Goal: Task Accomplishment & Management: Manage account settings

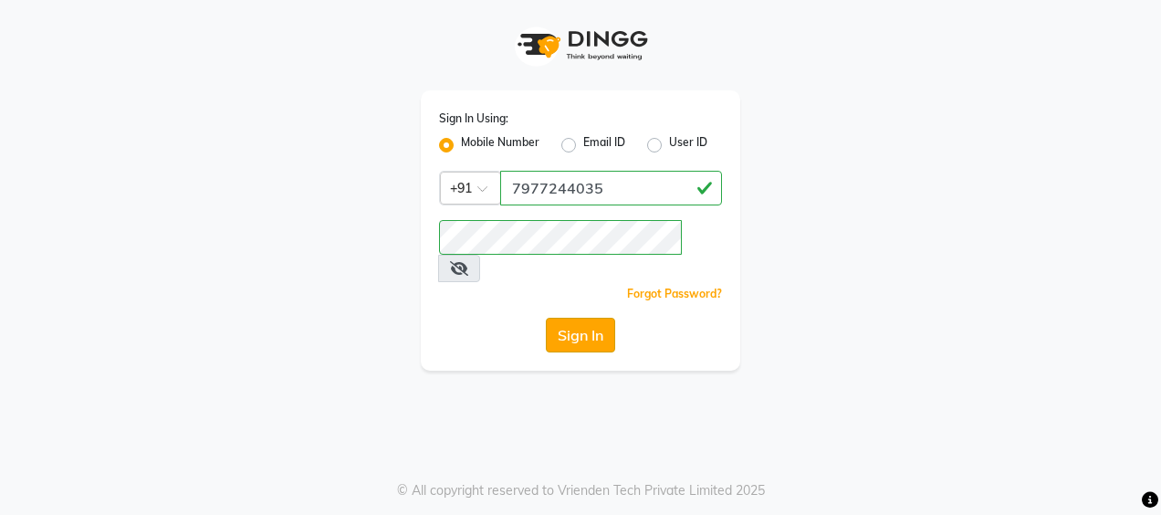
click at [603, 318] on button "Sign In" at bounding box center [580, 335] width 69 height 35
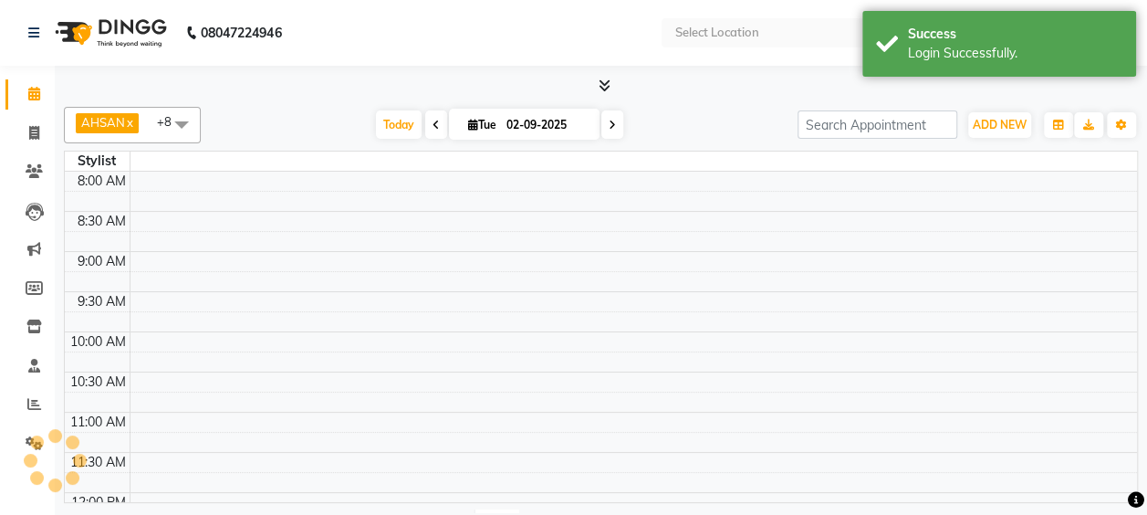
select select "en"
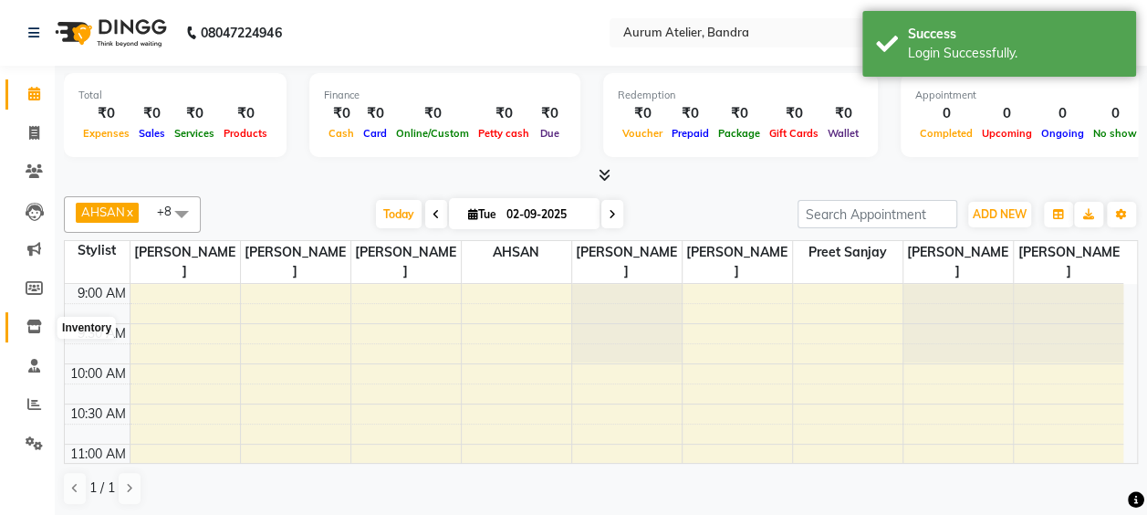
click at [38, 325] on icon at bounding box center [34, 326] width 16 height 14
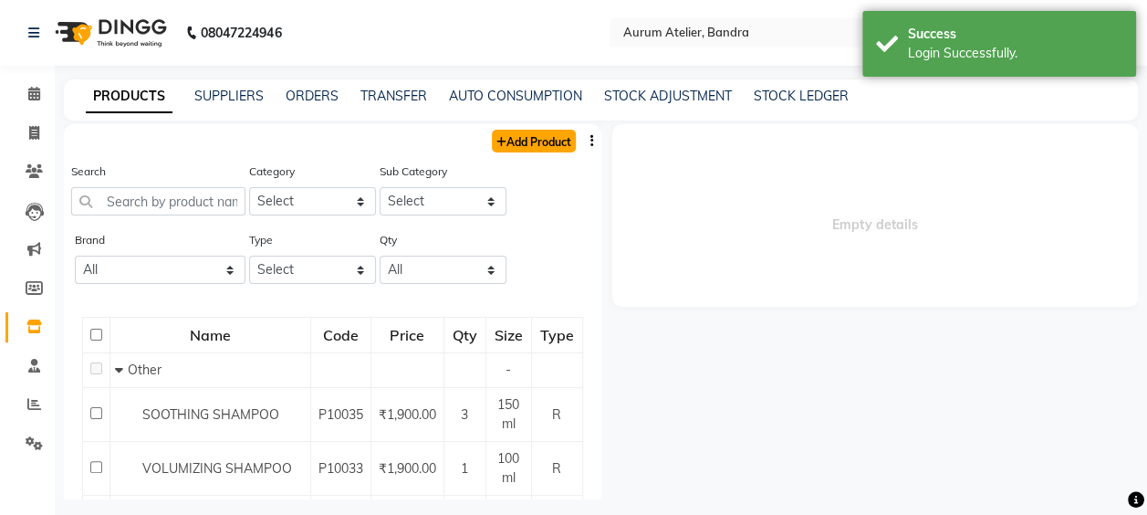
click at [519, 135] on link "Add Product" at bounding box center [534, 141] width 84 height 23
select select "true"
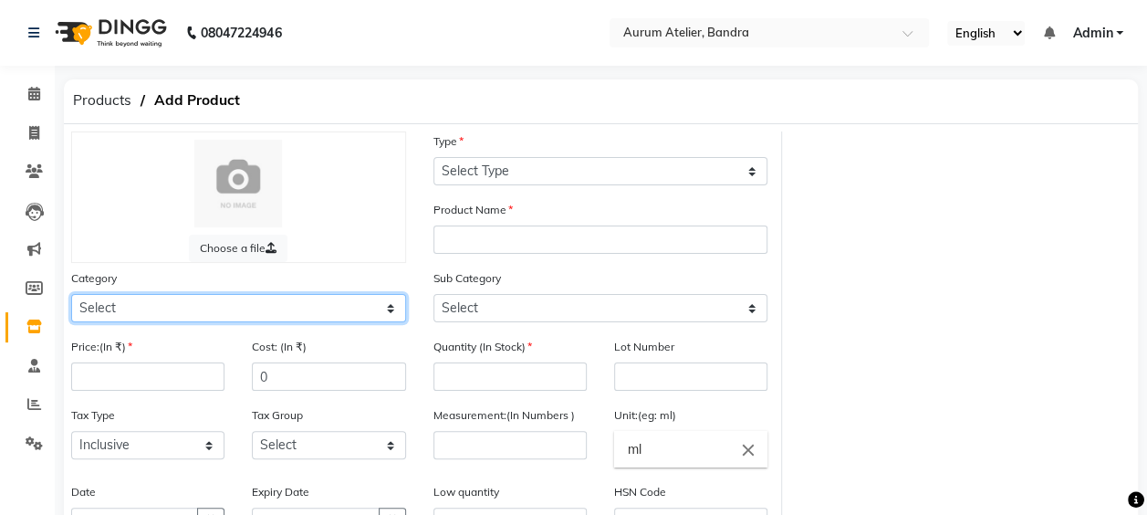
click at [224, 306] on select "Select Hair Skin Makeup Personal Care Appliances Beard Waxing Disposable Thread…" at bounding box center [238, 308] width 335 height 28
select select "1100"
click at [71, 294] on select "Select Hair Skin Makeup Personal Care Appliances Beard Waxing Disposable Thread…" at bounding box center [238, 308] width 335 height 28
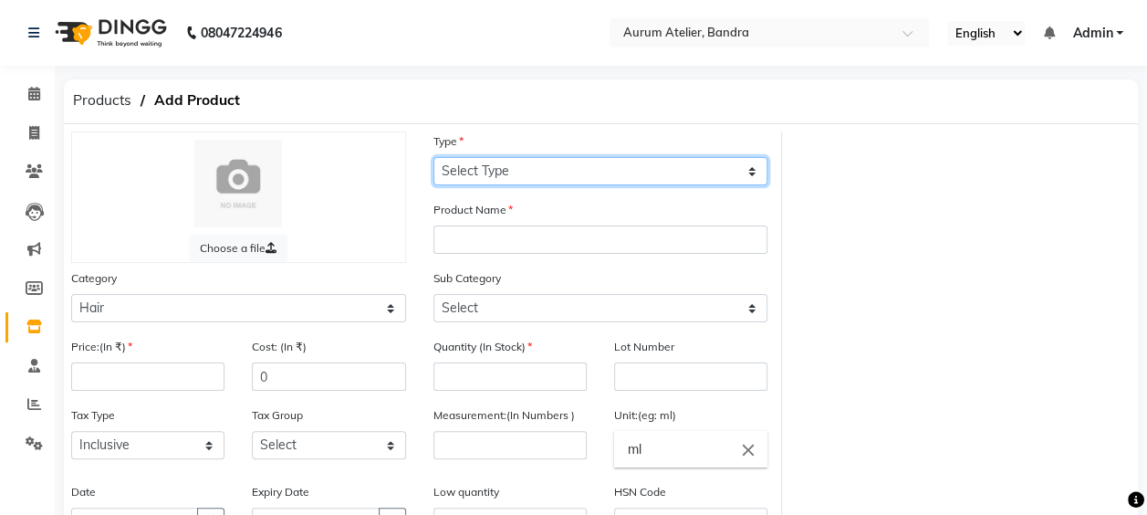
click at [584, 160] on select "Select Type Both Retail Consumable" at bounding box center [601, 171] width 335 height 28
select select "R"
click at [434, 157] on select "Select Type Both Retail Consumable" at bounding box center [601, 171] width 335 height 28
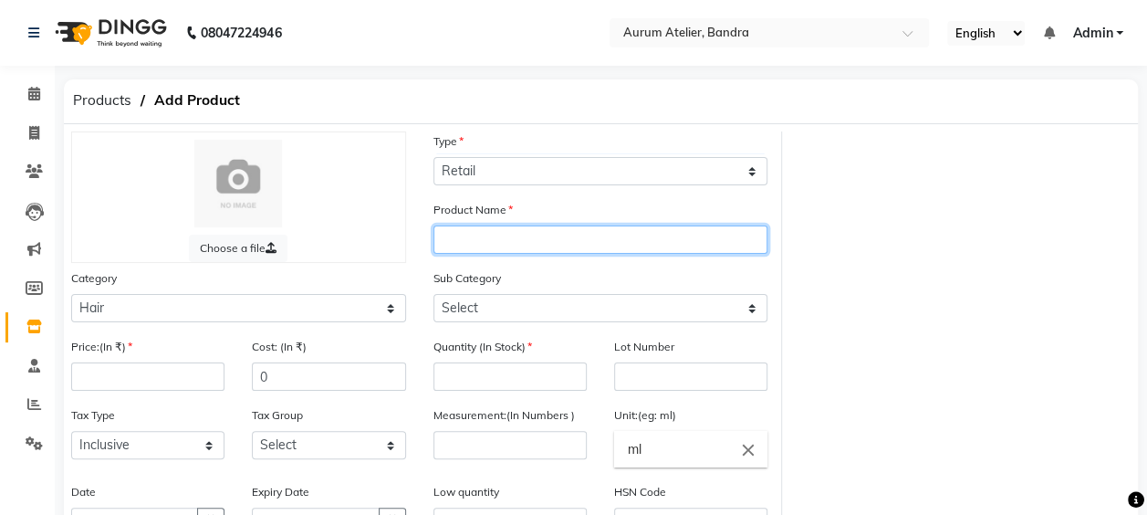
click at [486, 240] on input "text" at bounding box center [601, 239] width 335 height 28
type input "oasis flatliner"
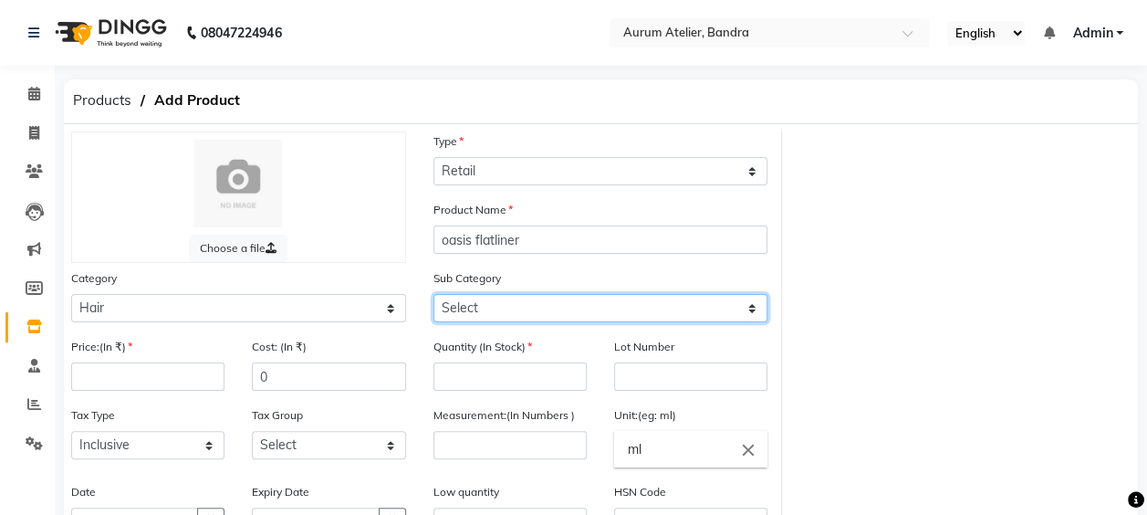
click at [470, 310] on select "Select Shampoo Conditioner Cream Mask Oil Serum Color Appliances Treatment Styl…" at bounding box center [601, 308] width 335 height 28
select select "1110"
click at [434, 294] on select "Select Shampoo Conditioner Cream Mask Oil Serum Color Appliances Treatment Styl…" at bounding box center [601, 308] width 335 height 28
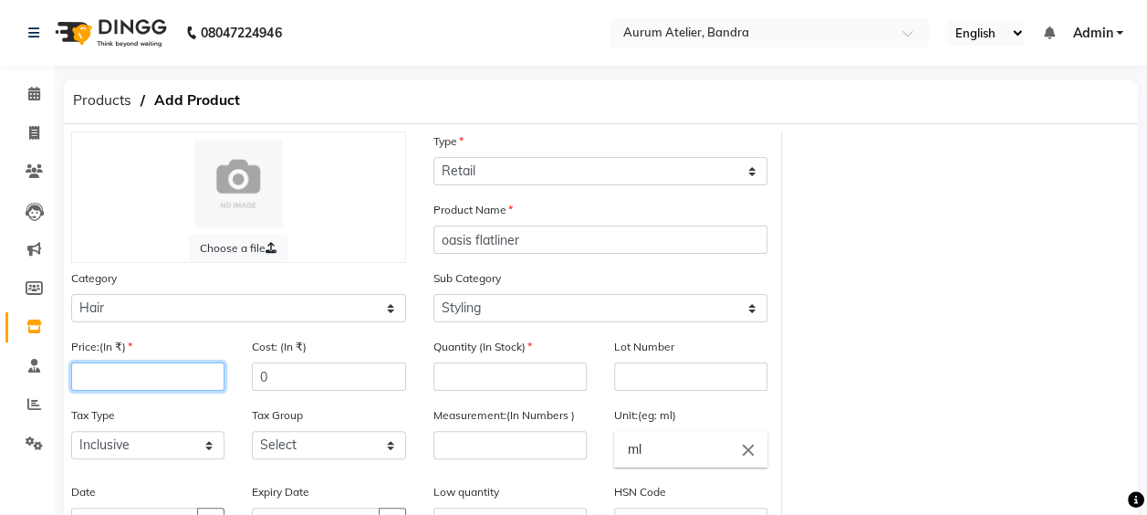
click at [143, 366] on input "number" at bounding box center [147, 376] width 153 height 28
type input "1200"
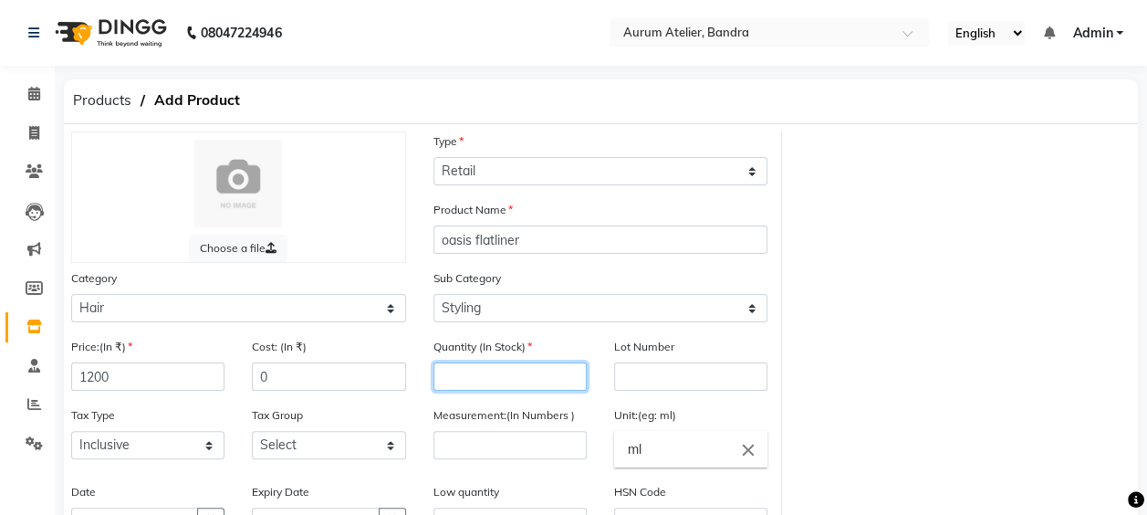
click at [518, 372] on input "number" at bounding box center [510, 376] width 153 height 28
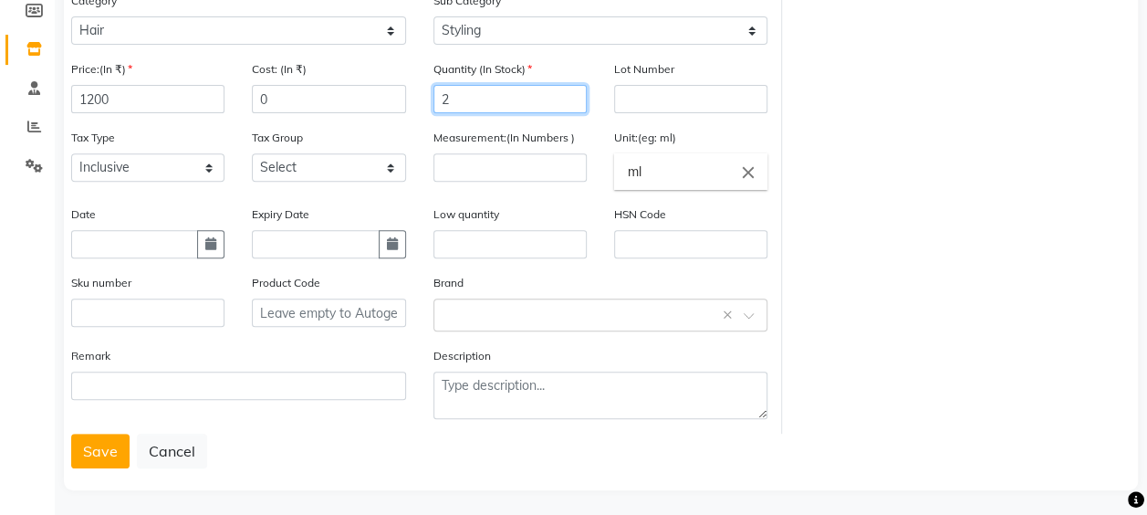
scroll to position [283, 0]
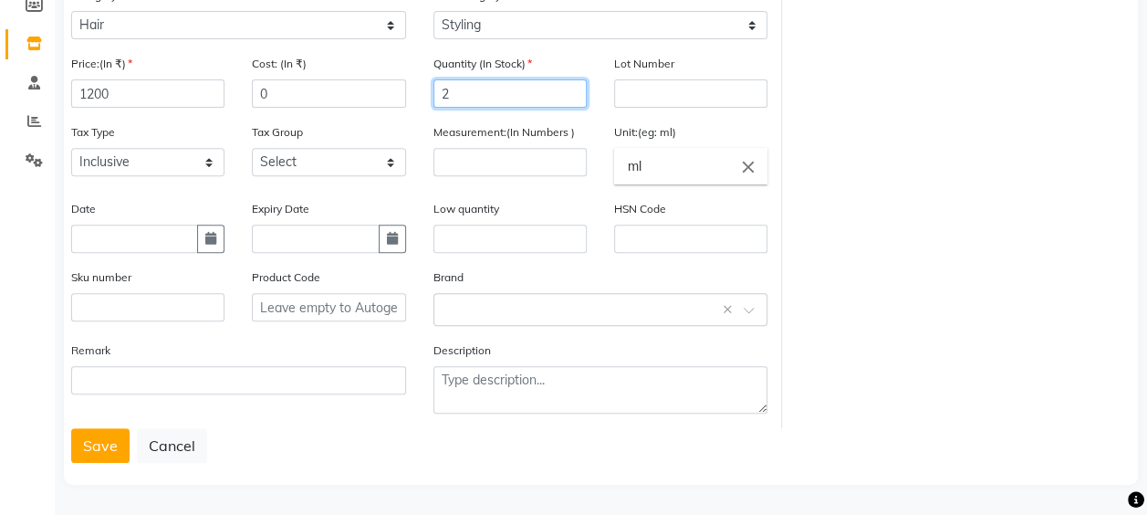
type input "2"
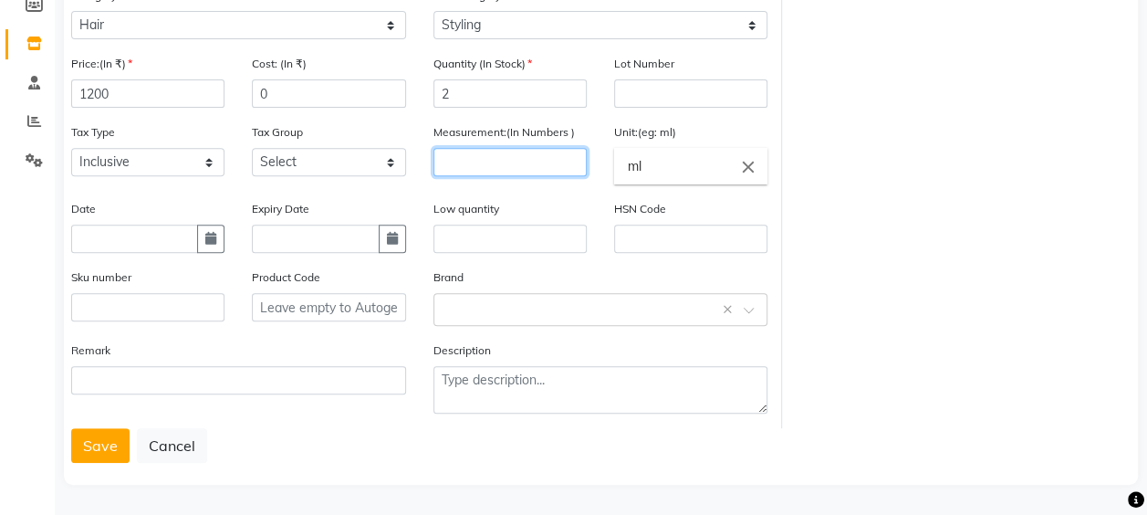
click at [498, 155] on input "number" at bounding box center [510, 162] width 153 height 28
type input "60"
drag, startPoint x: 95, startPoint y: 442, endPoint x: 105, endPoint y: 451, distance: 13.6
click at [105, 451] on button "Save" at bounding box center [100, 445] width 58 height 35
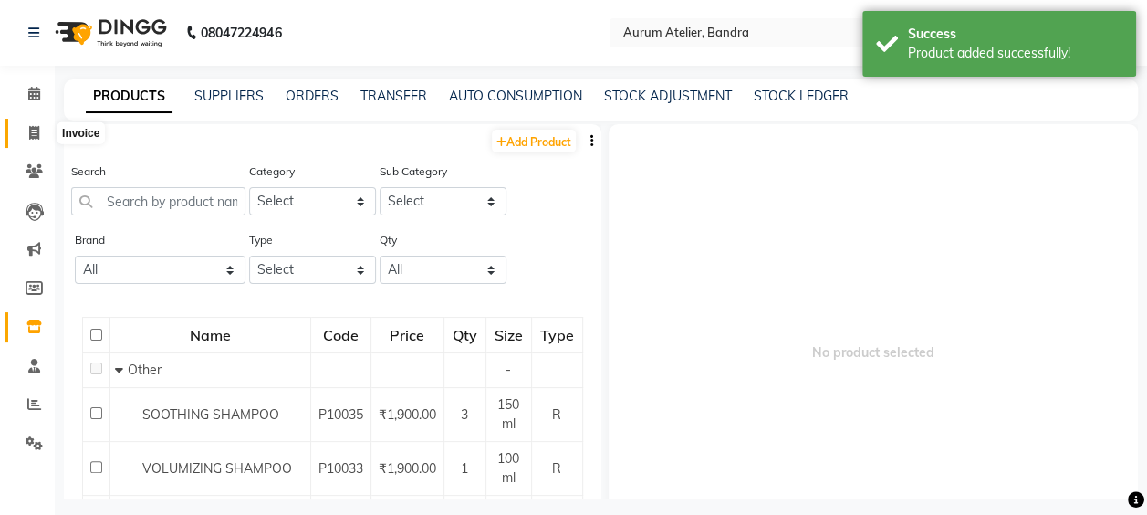
click at [37, 133] on icon at bounding box center [34, 133] width 10 height 14
select select "service"
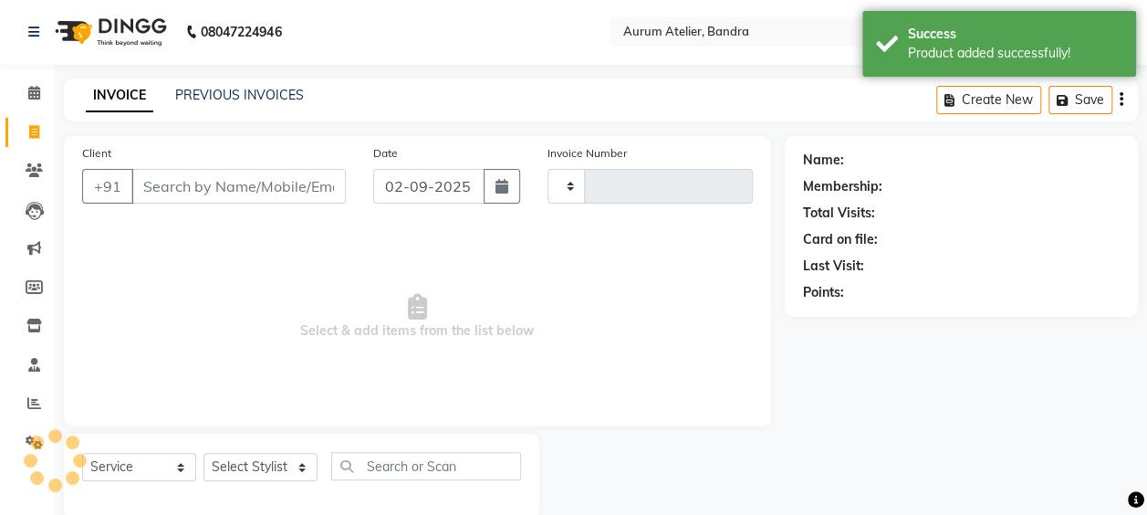
type input "0588"
select select "7410"
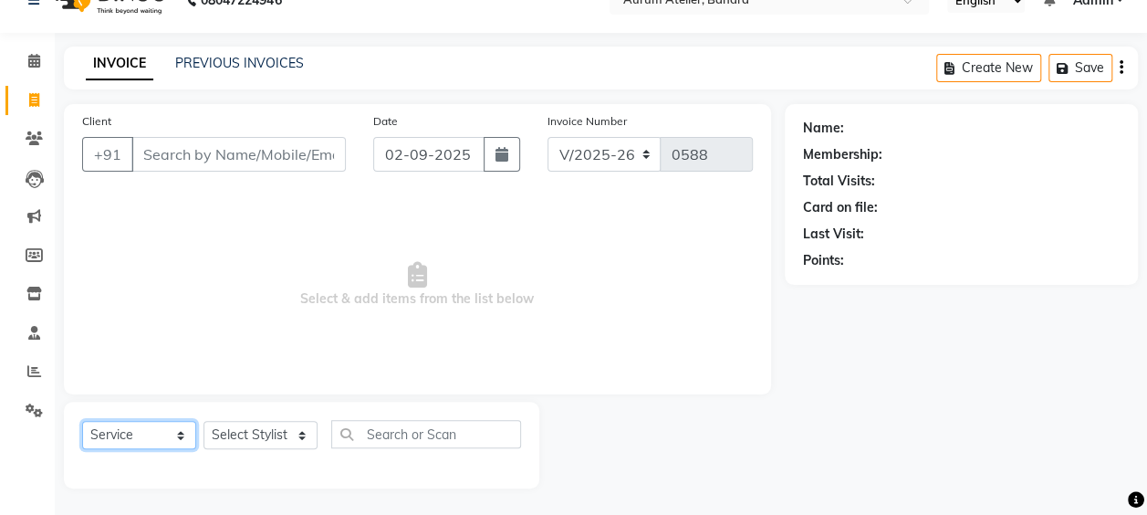
click at [146, 427] on select "Select Service Product Membership Package Voucher Prepaid Gift Card" at bounding box center [139, 435] width 114 height 28
select select "product"
click at [82, 421] on select "Select Service Product Membership Package Voucher Prepaid Gift Card" at bounding box center [139, 435] width 114 height 28
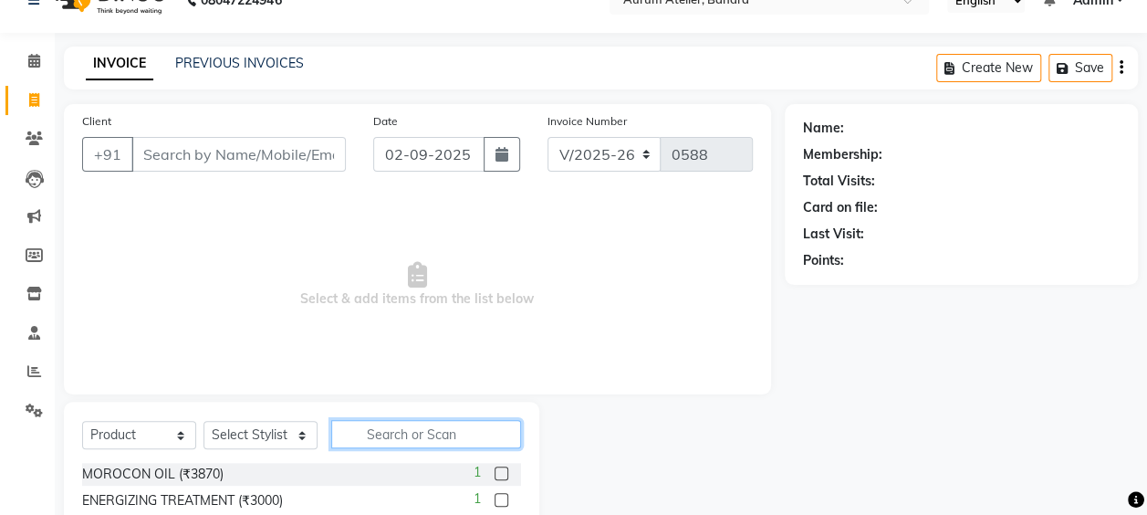
click at [389, 433] on input "text" at bounding box center [426, 434] width 190 height 28
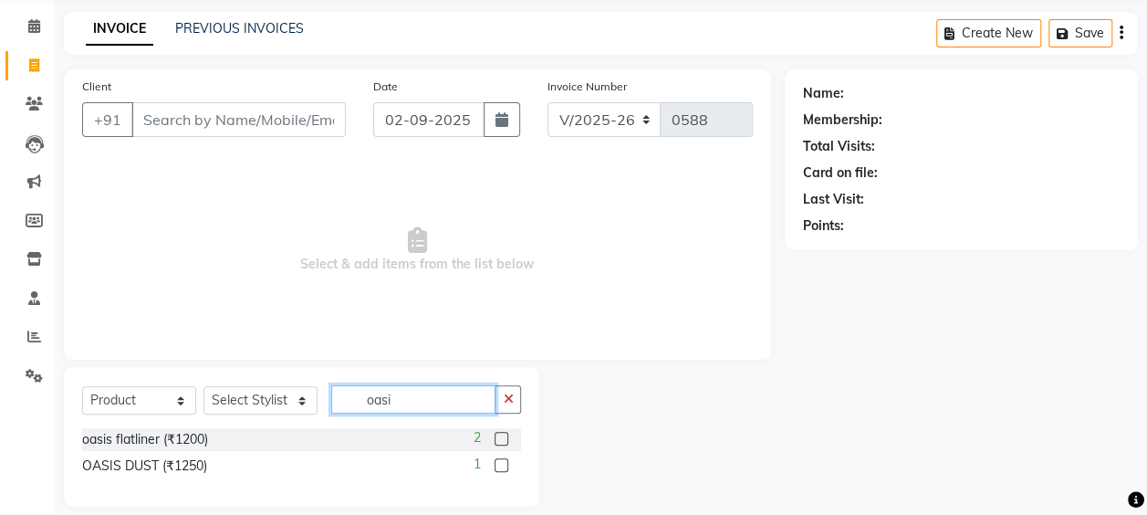
scroll to position [86, 0]
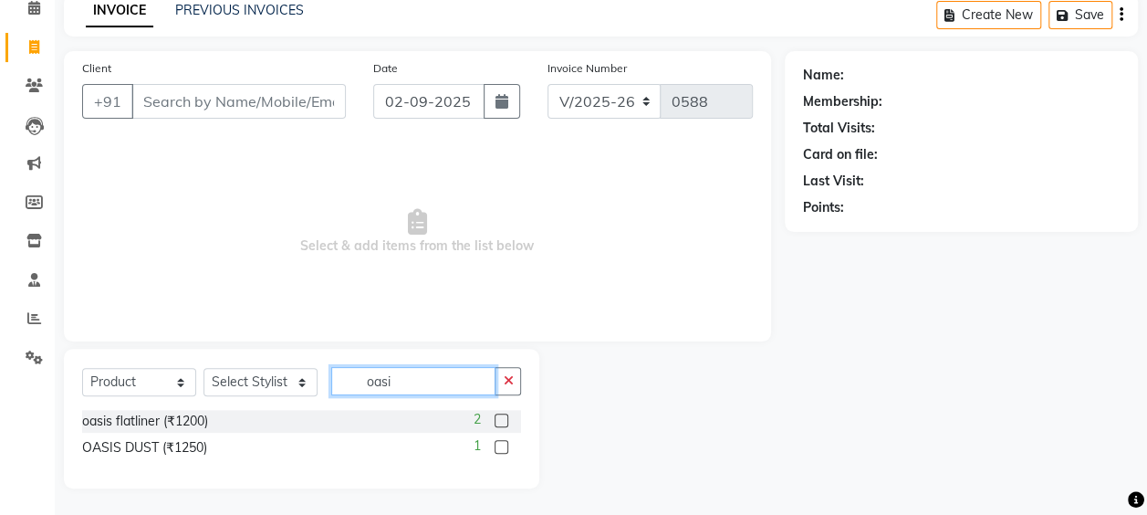
type input "oasi"
click at [497, 422] on label at bounding box center [502, 420] width 14 height 14
click at [497, 422] on input "checkbox" at bounding box center [501, 421] width 12 height 12
checkbox input "false"
click at [491, 106] on button "button" at bounding box center [502, 101] width 37 height 35
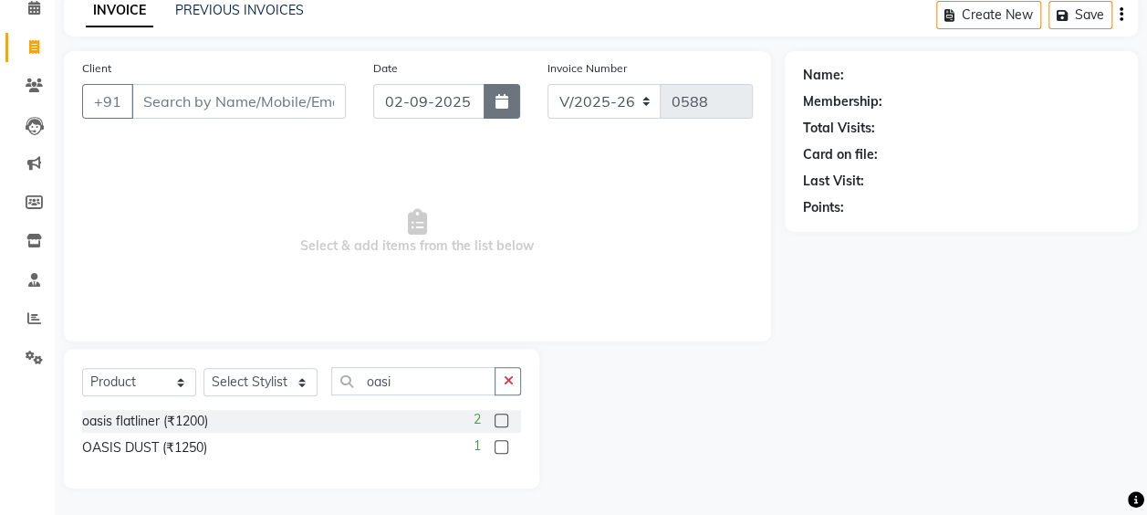
select select "9"
select select "2025"
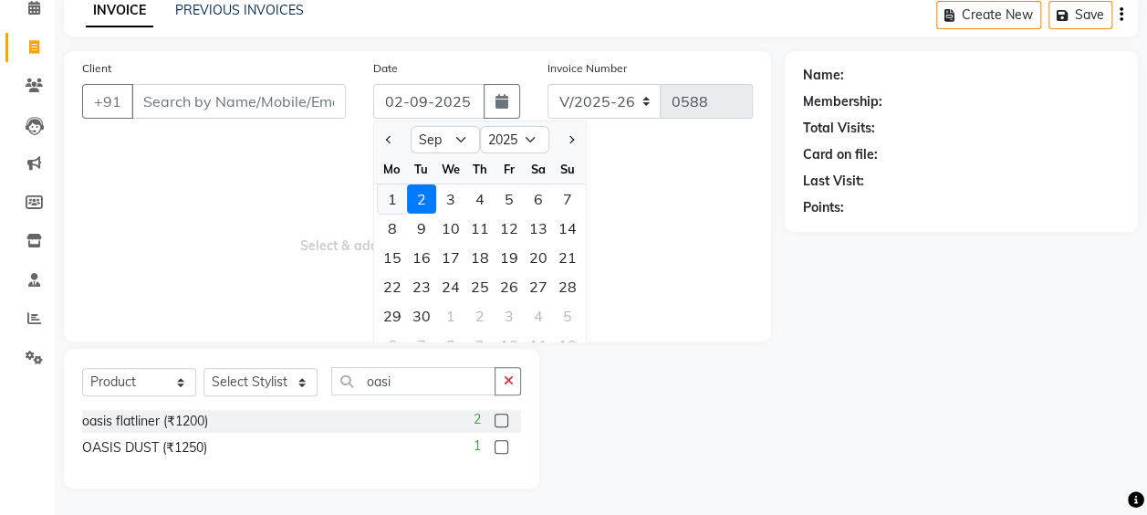
click at [398, 200] on div "1" at bounding box center [392, 198] width 29 height 29
type input "[DATE]"
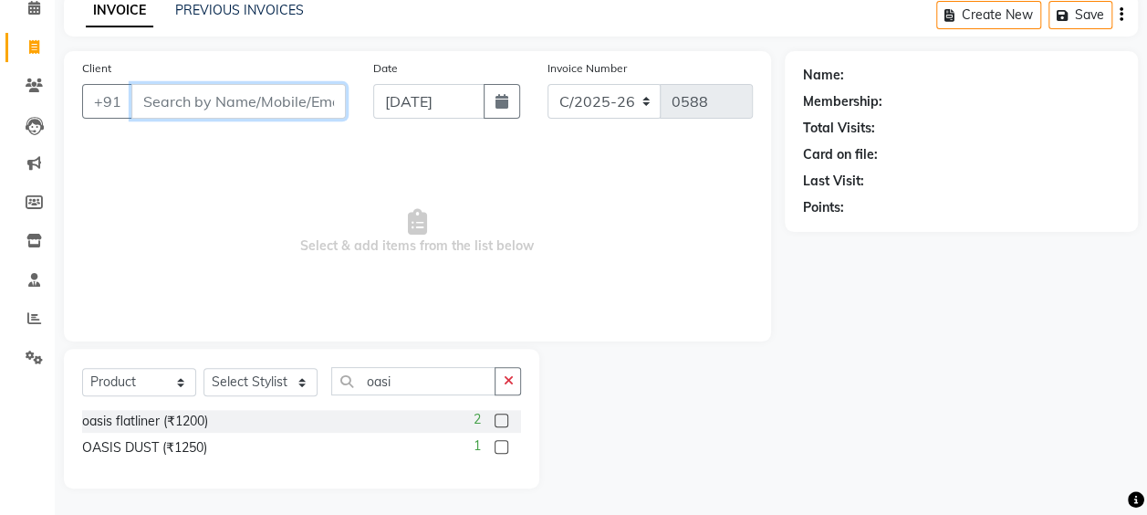
click at [246, 103] on input "Client" at bounding box center [238, 101] width 214 height 35
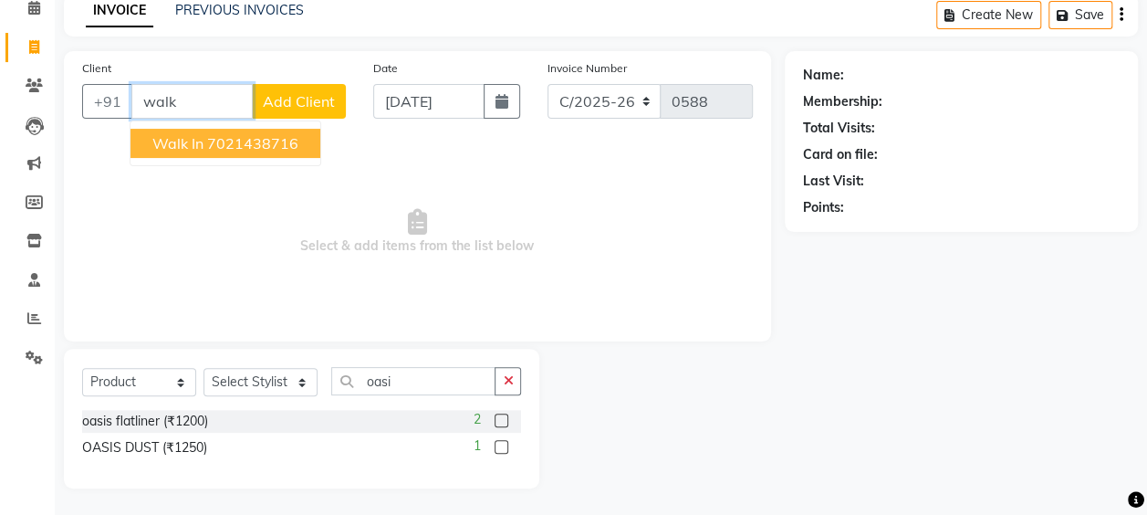
click at [298, 138] on button "walk in 7021438716" at bounding box center [226, 143] width 190 height 29
type input "7021438716"
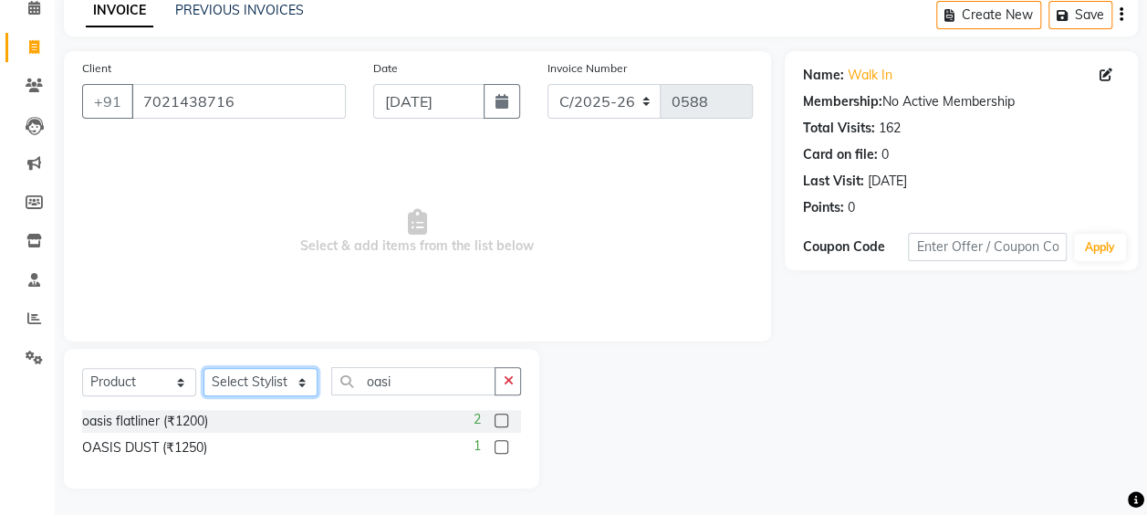
click at [274, 374] on select "Select Stylist AHSAN Aishwariya chariya DIKSHITA Kaleem salmani Praveen bhandar…" at bounding box center [261, 382] width 114 height 28
select select "66081"
click at [204, 368] on select "Select Stylist AHSAN Aishwariya chariya DIKSHITA Kaleem salmani Praveen bhandar…" at bounding box center [261, 382] width 114 height 28
click at [506, 415] on label at bounding box center [502, 420] width 14 height 14
click at [506, 415] on input "checkbox" at bounding box center [501, 421] width 12 height 12
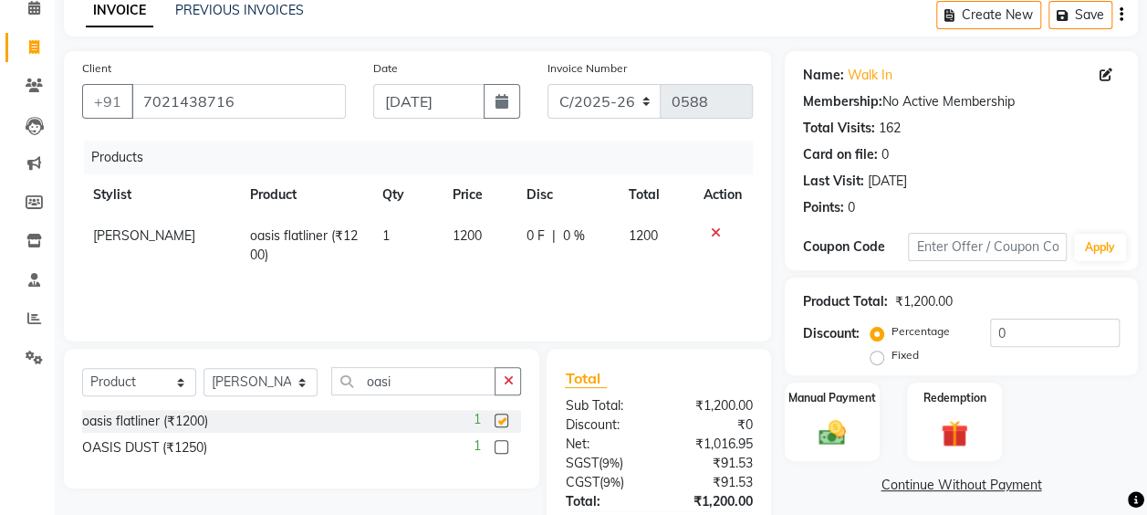
checkbox input "false"
click at [1120, 15] on icon "button" at bounding box center [1122, 15] width 4 height 1
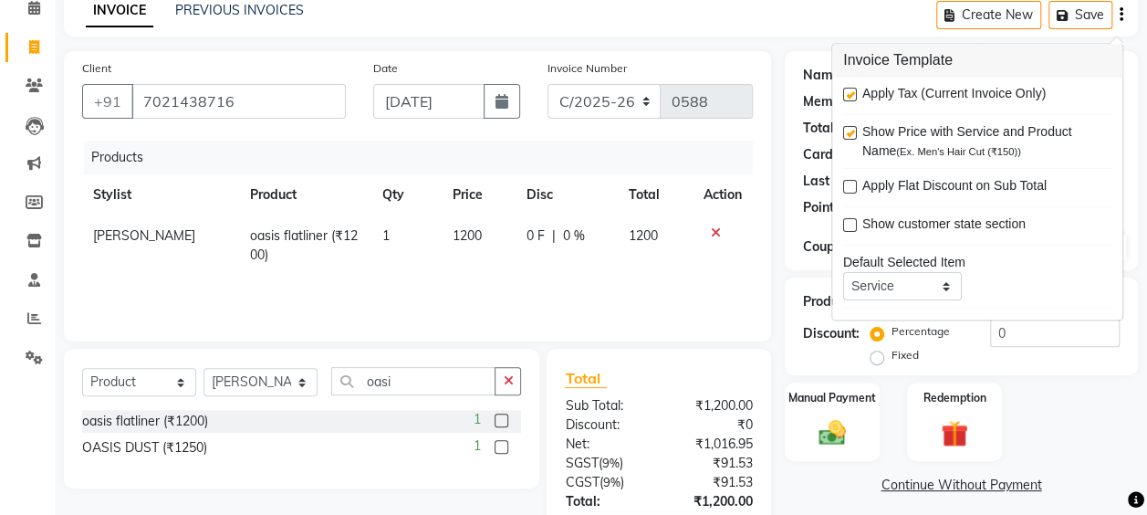
click at [849, 96] on label at bounding box center [850, 96] width 14 height 14
click at [849, 96] on input "checkbox" at bounding box center [849, 96] width 12 height 12
checkbox input "false"
click at [867, 415] on div "Manual Payment" at bounding box center [832, 422] width 99 height 82
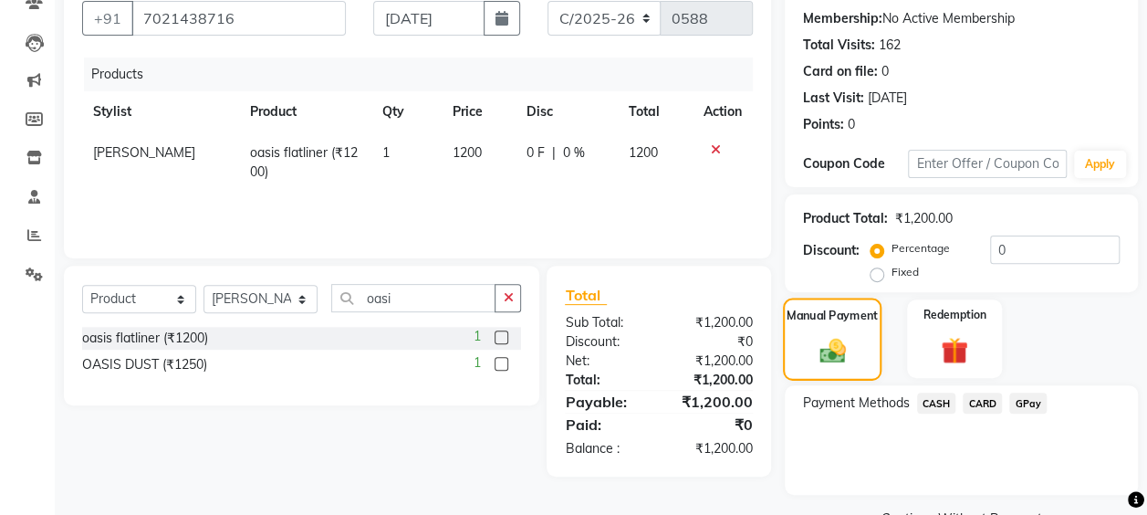
scroll to position [214, 0]
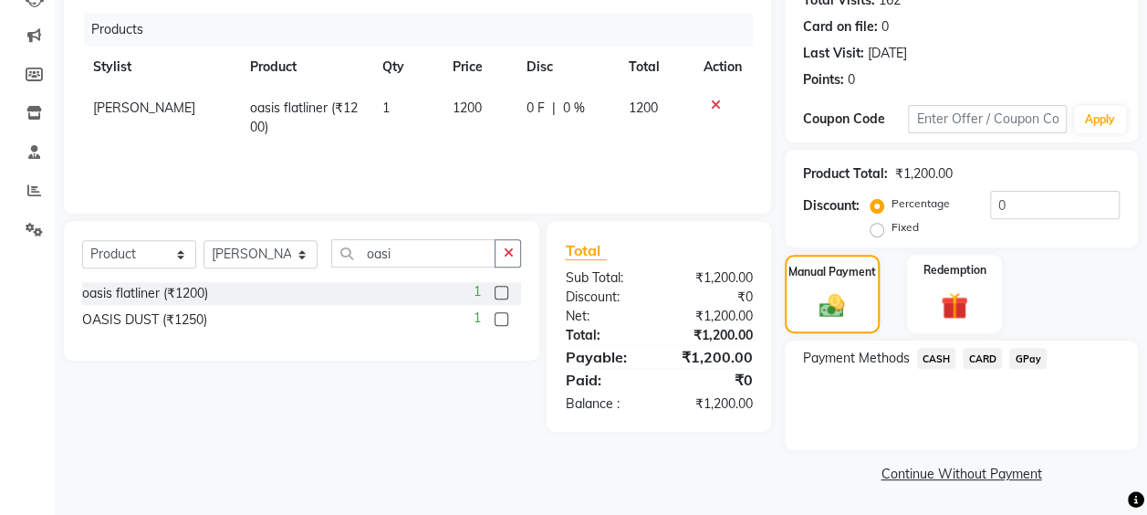
click at [927, 360] on span "CASH" at bounding box center [936, 358] width 39 height 21
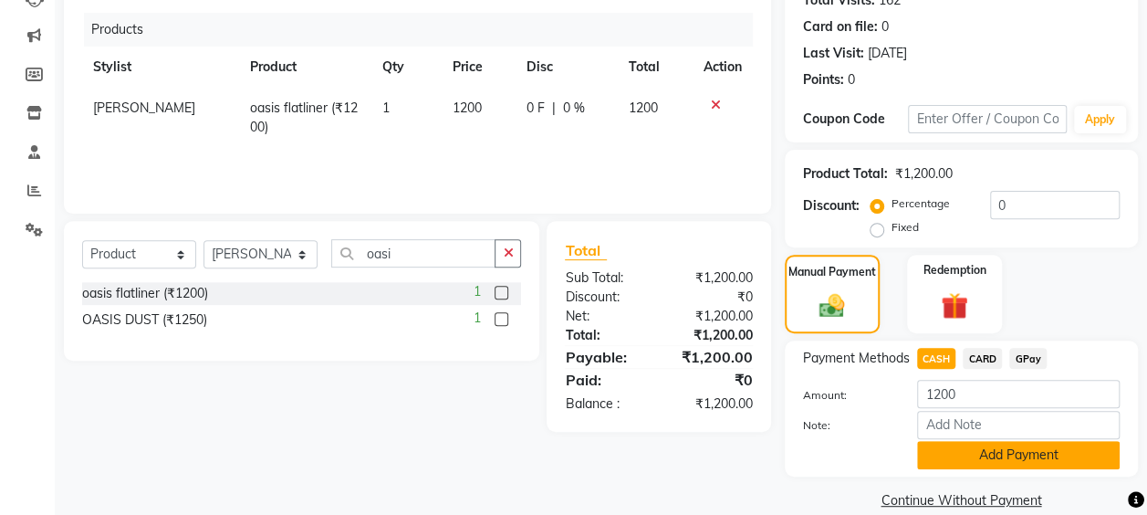
click at [1004, 458] on button "Add Payment" at bounding box center [1018, 455] width 203 height 28
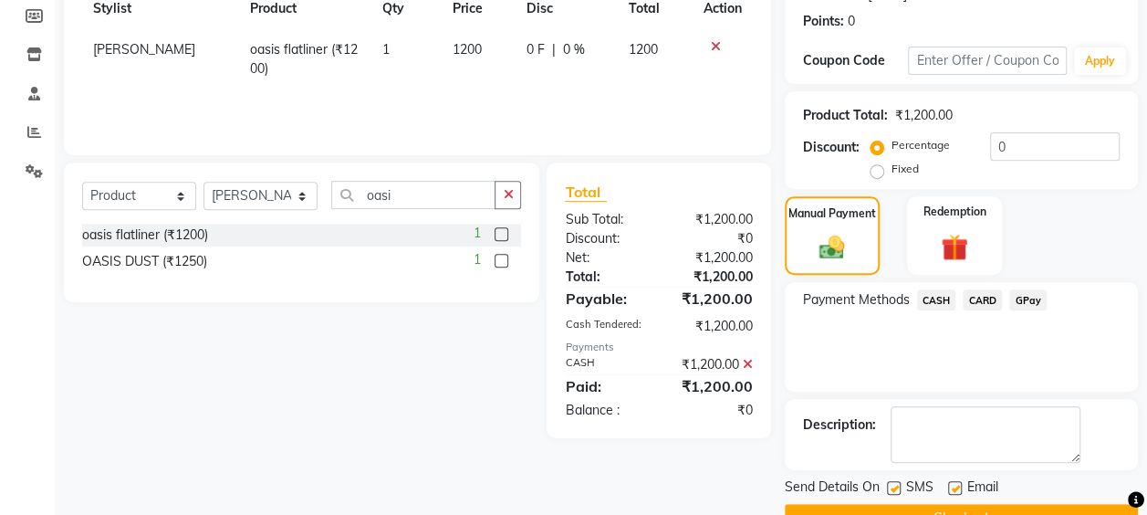
scroll to position [316, 0]
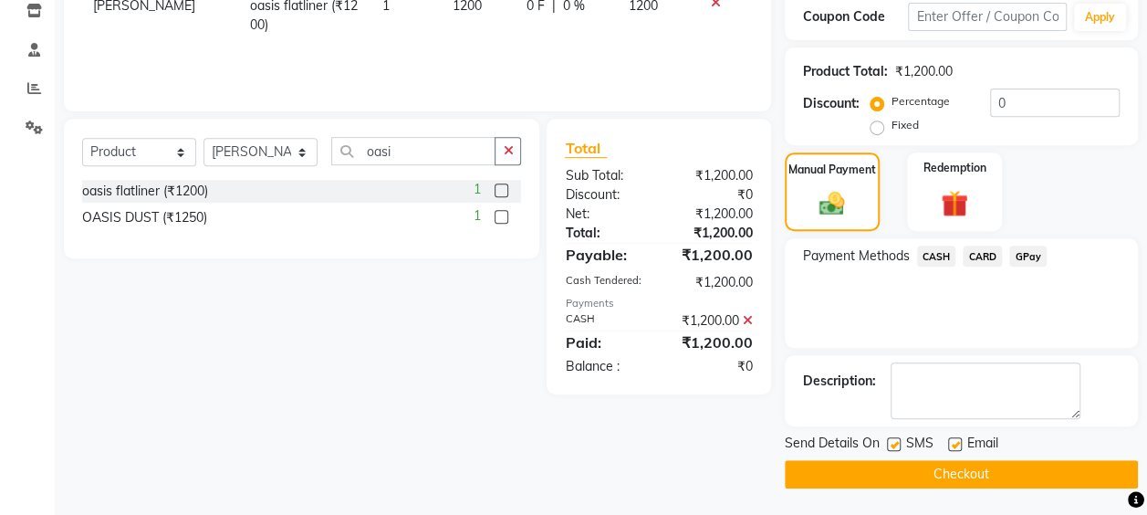
click at [951, 473] on button "Checkout" at bounding box center [961, 474] width 353 height 28
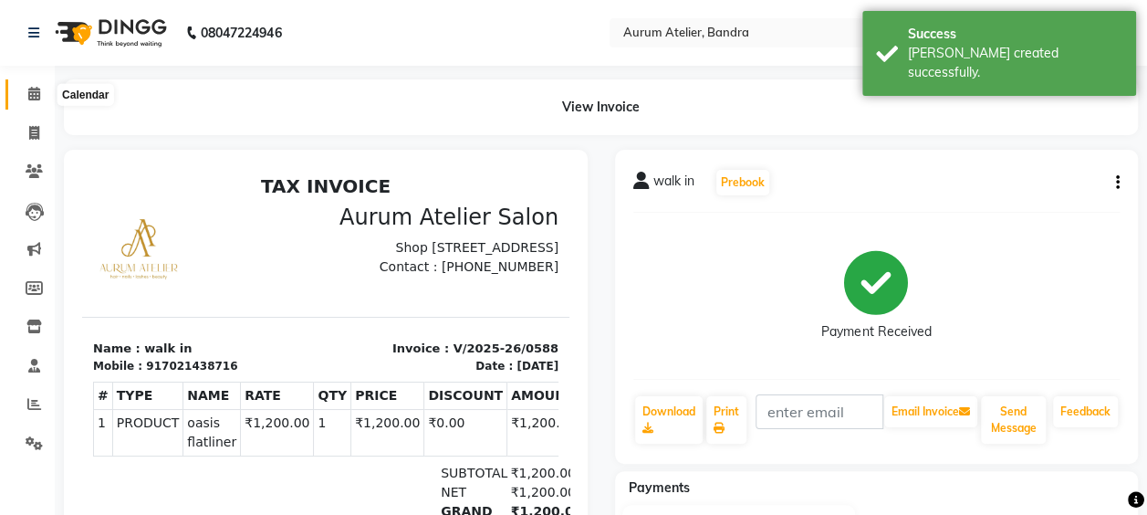
click at [35, 91] on icon at bounding box center [34, 94] width 12 height 14
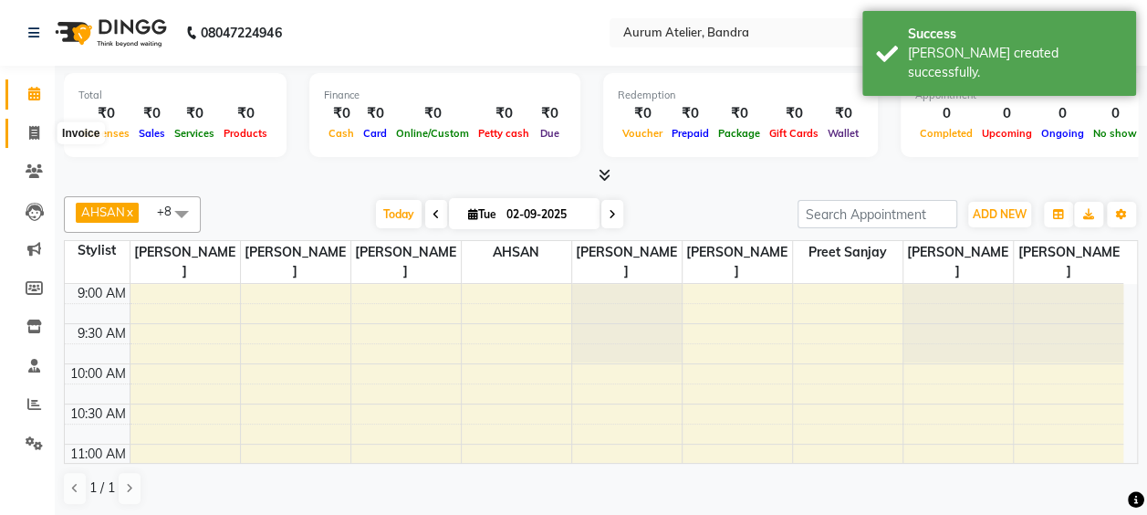
click at [35, 131] on icon at bounding box center [34, 133] width 10 height 14
select select "7410"
select select "service"
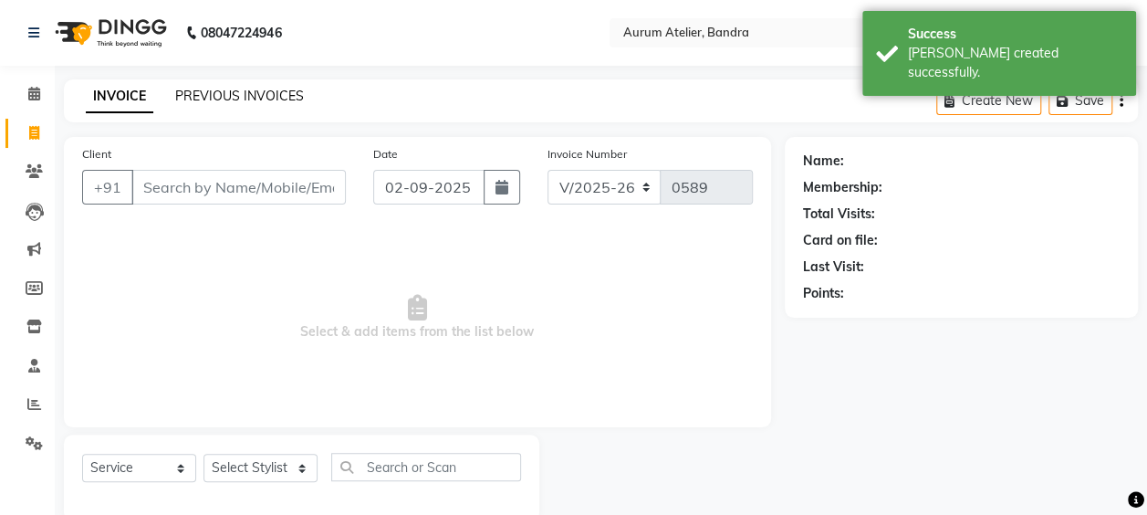
click at [219, 99] on link "PREVIOUS INVOICES" at bounding box center [239, 96] width 129 height 16
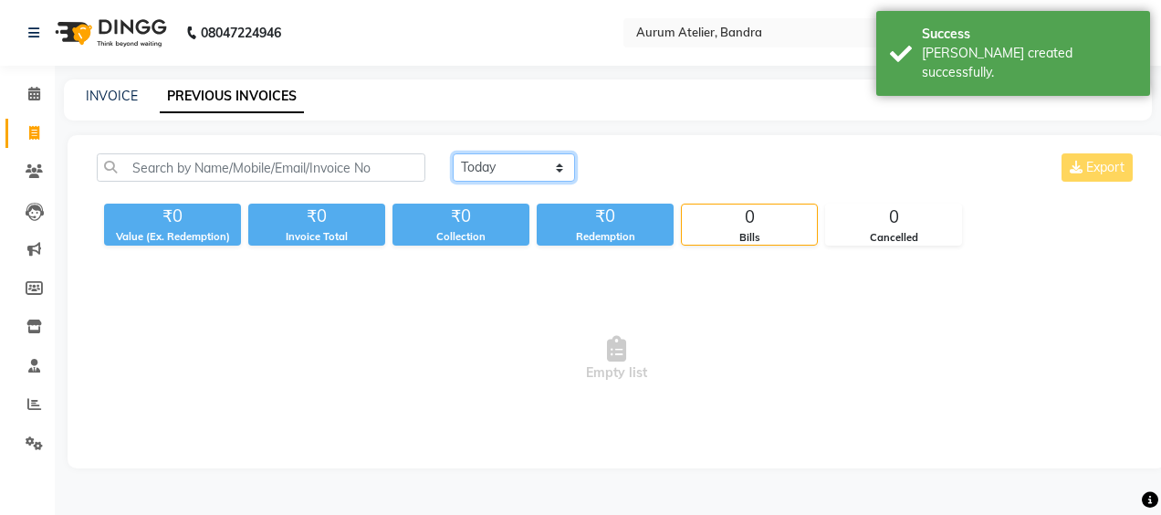
click at [507, 171] on select "[DATE] [DATE] Custom Range" at bounding box center [514, 167] width 122 height 28
select select "[DATE]"
click at [453, 153] on select "[DATE] [DATE] Custom Range" at bounding box center [514, 167] width 122 height 28
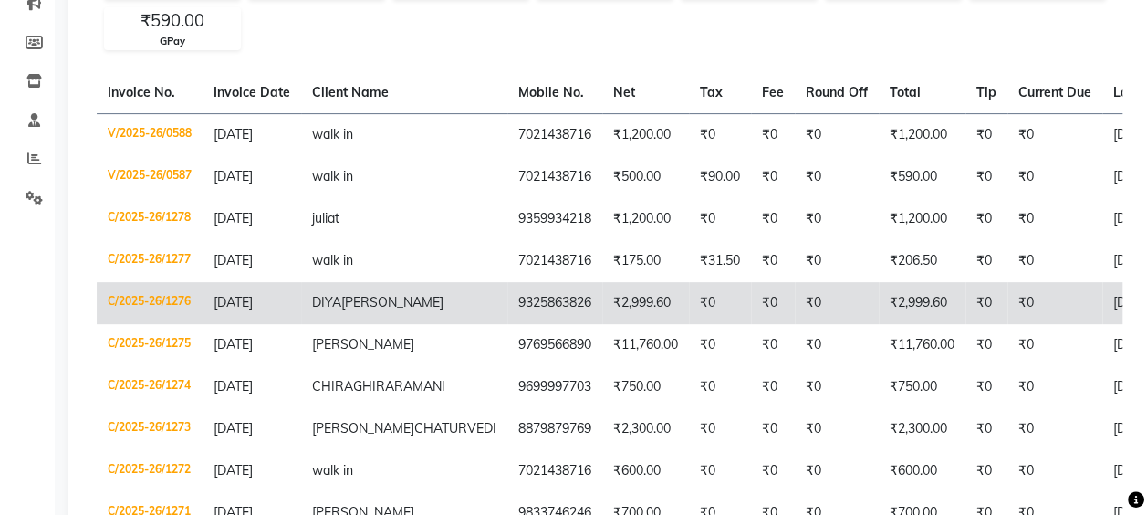
scroll to position [274, 0]
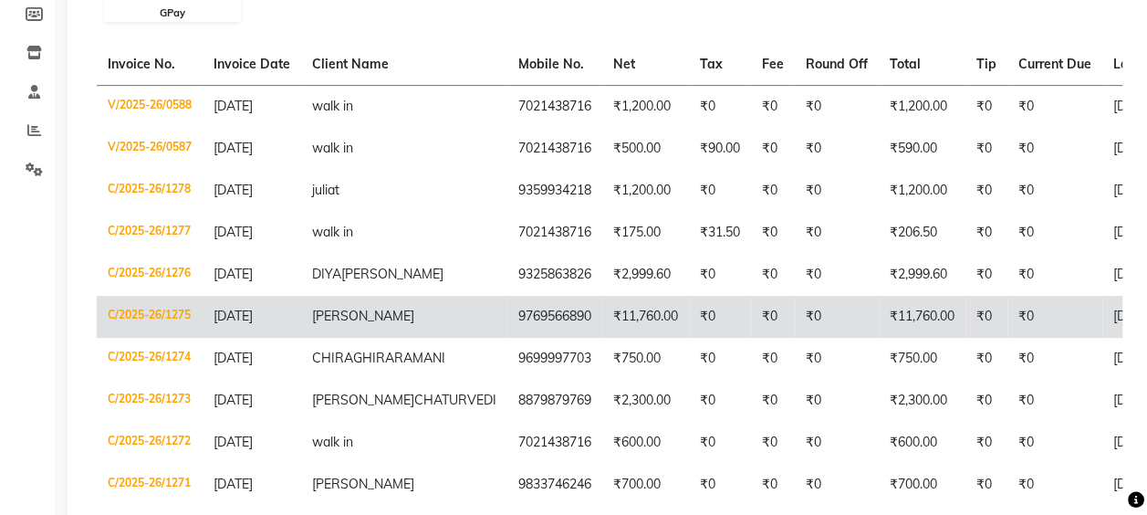
click at [381, 324] on span "[PERSON_NAME]" at bounding box center [363, 316] width 102 height 16
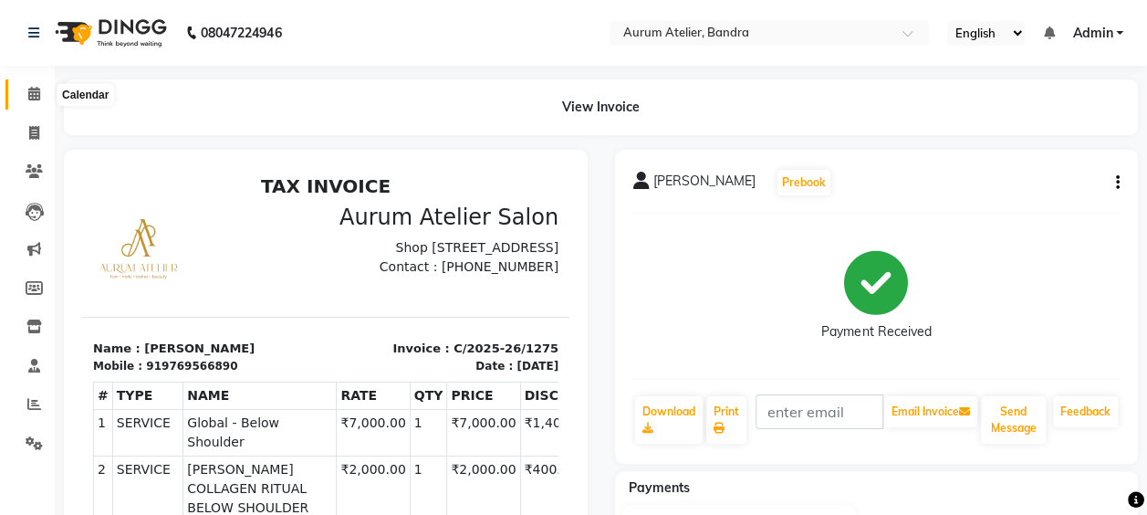
click at [38, 96] on icon at bounding box center [34, 94] width 12 height 14
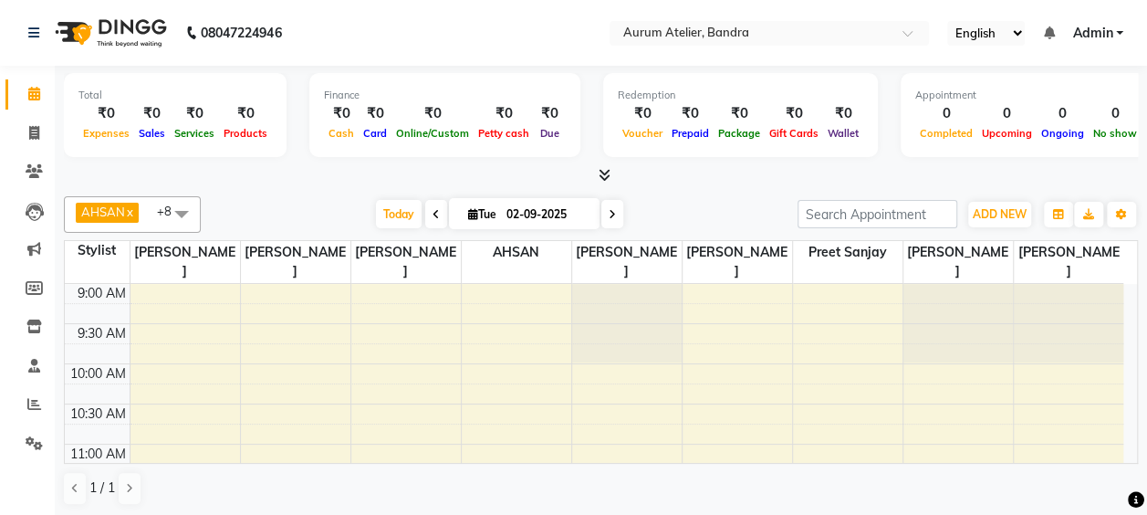
click at [433, 210] on icon at bounding box center [436, 214] width 7 height 11
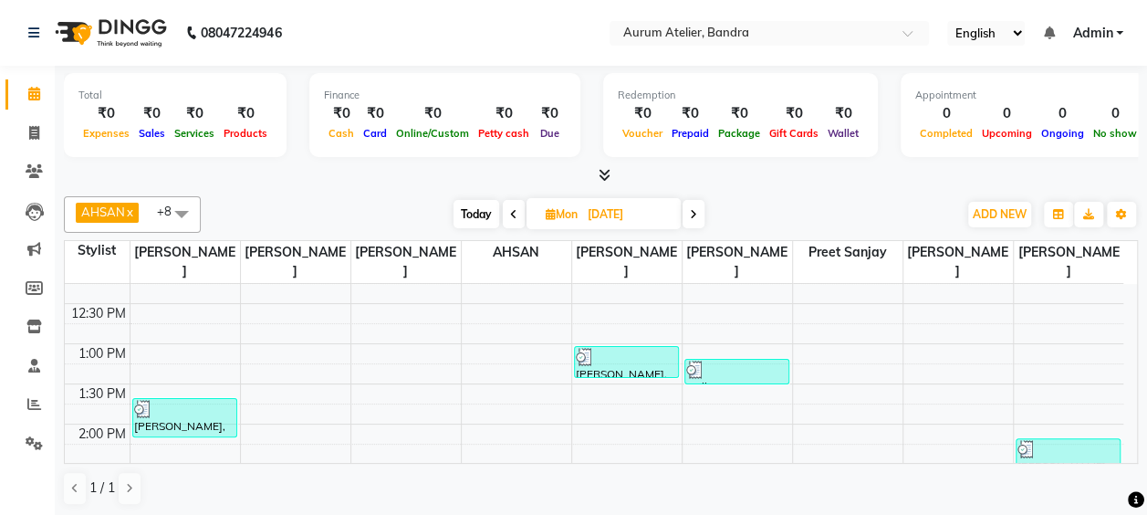
scroll to position [274, 0]
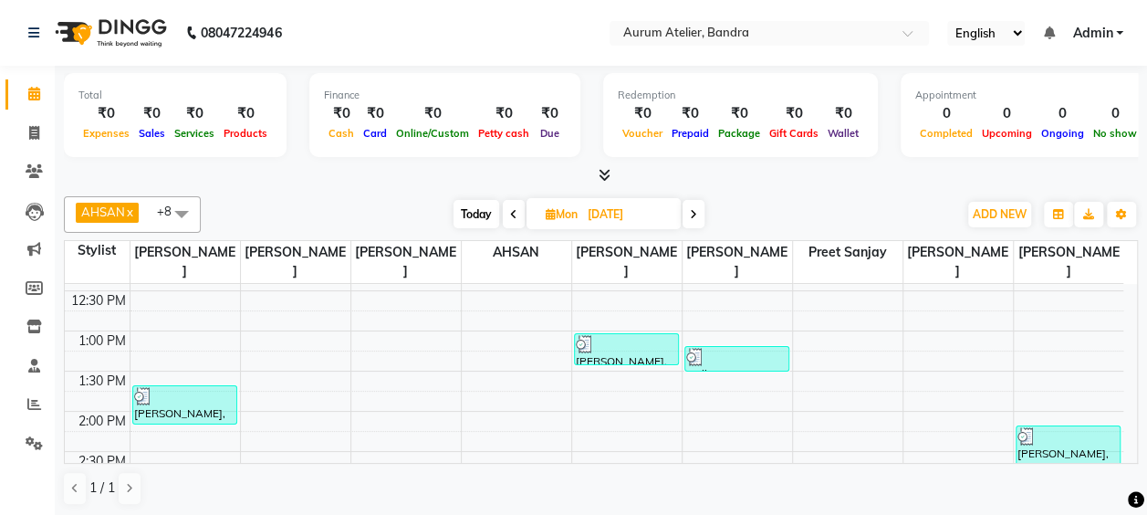
click at [694, 210] on icon at bounding box center [693, 214] width 7 height 11
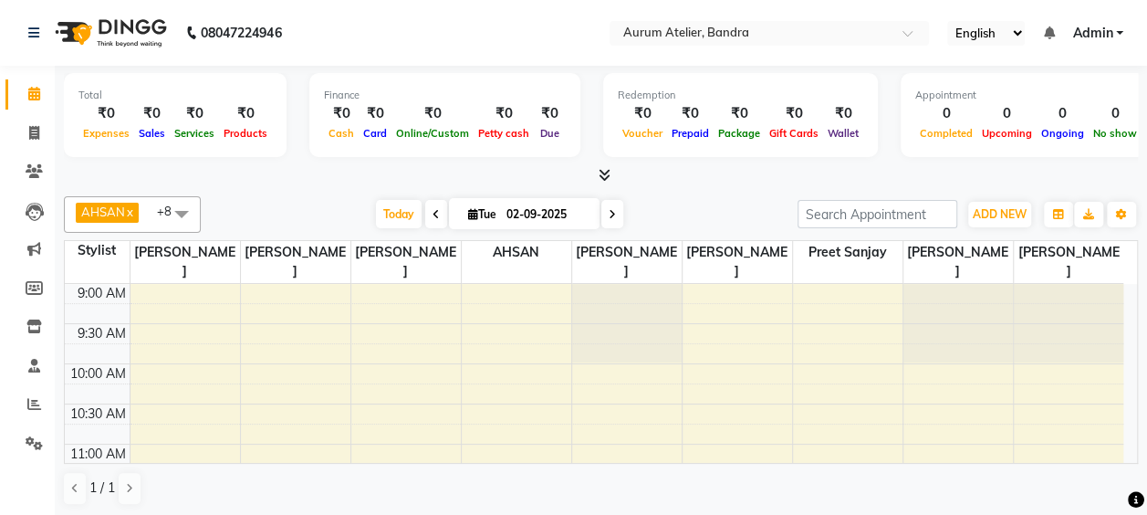
click at [433, 214] on icon at bounding box center [436, 214] width 7 height 11
type input "[DATE]"
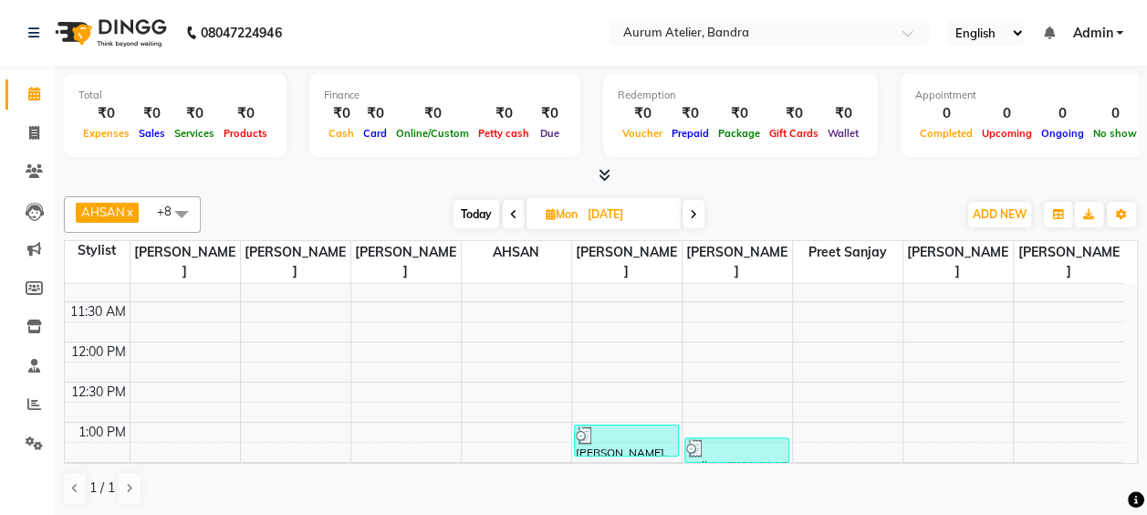
scroll to position [274, 0]
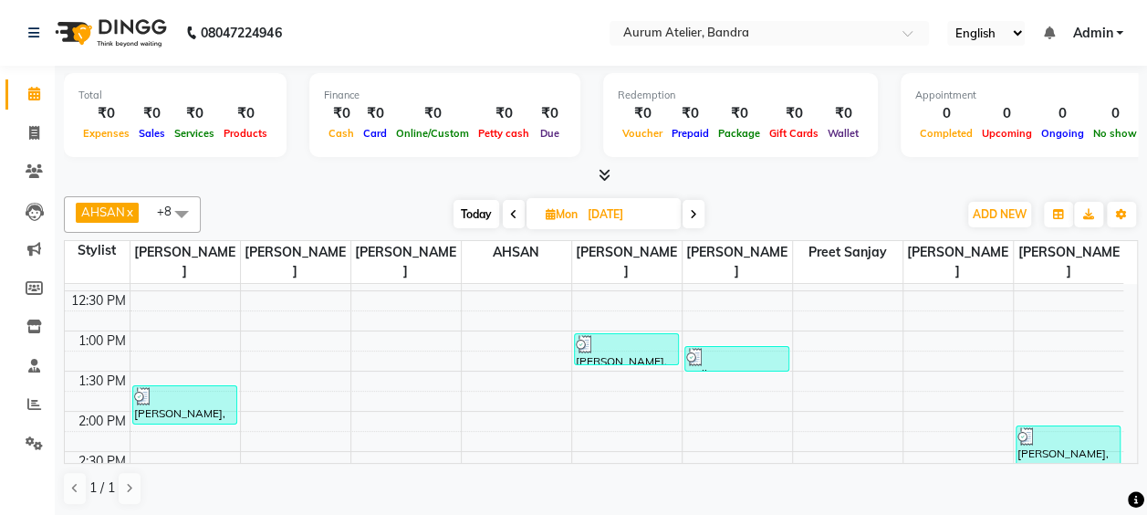
click at [628, 346] on div at bounding box center [626, 344] width 101 height 18
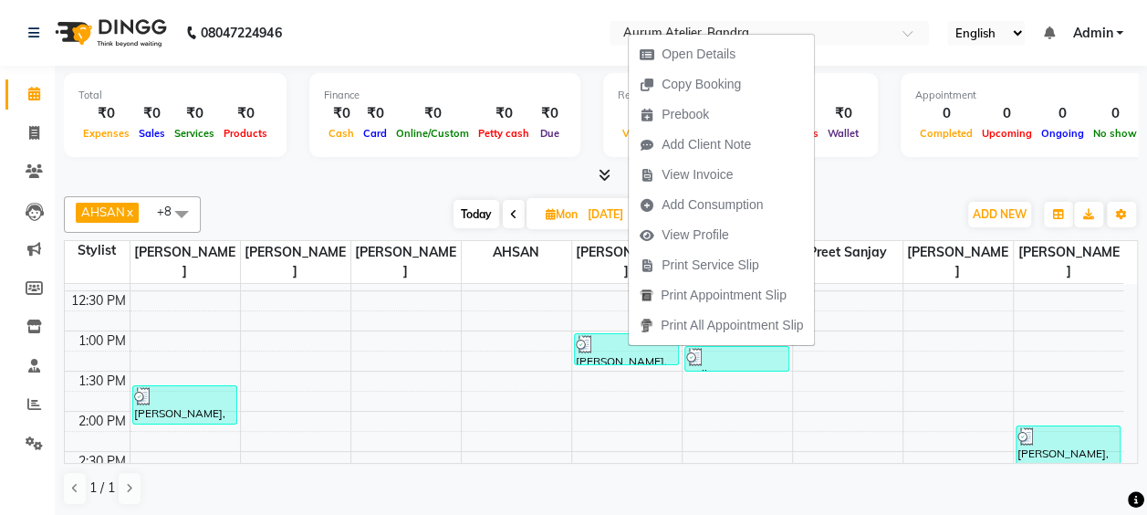
click at [878, 47] on nav "08047224946 Select Location × Aurum Atelier, Bandra English ENGLISH Español الع…" at bounding box center [573, 33] width 1147 height 66
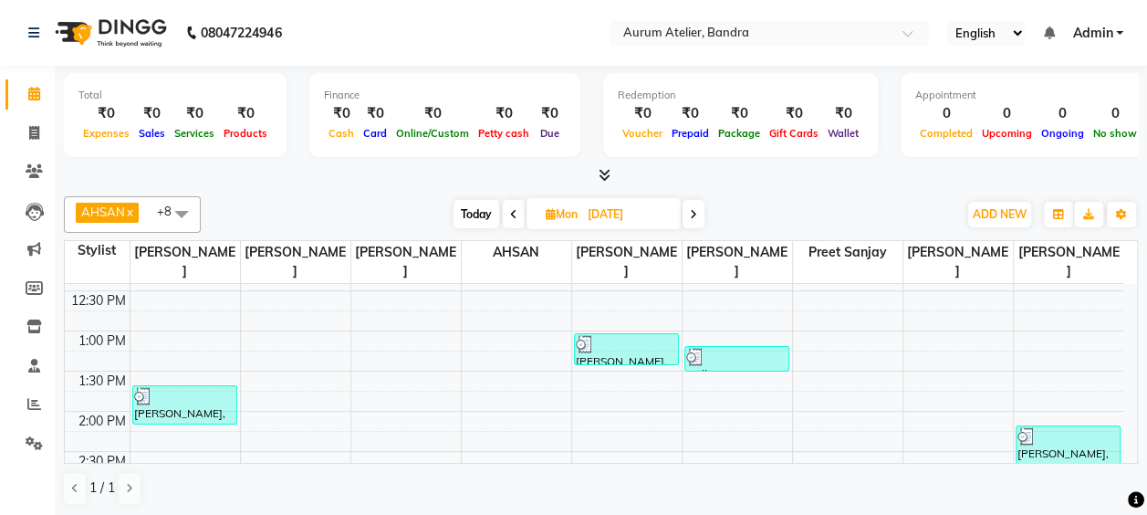
click at [741, 349] on div at bounding box center [736, 357] width 101 height 18
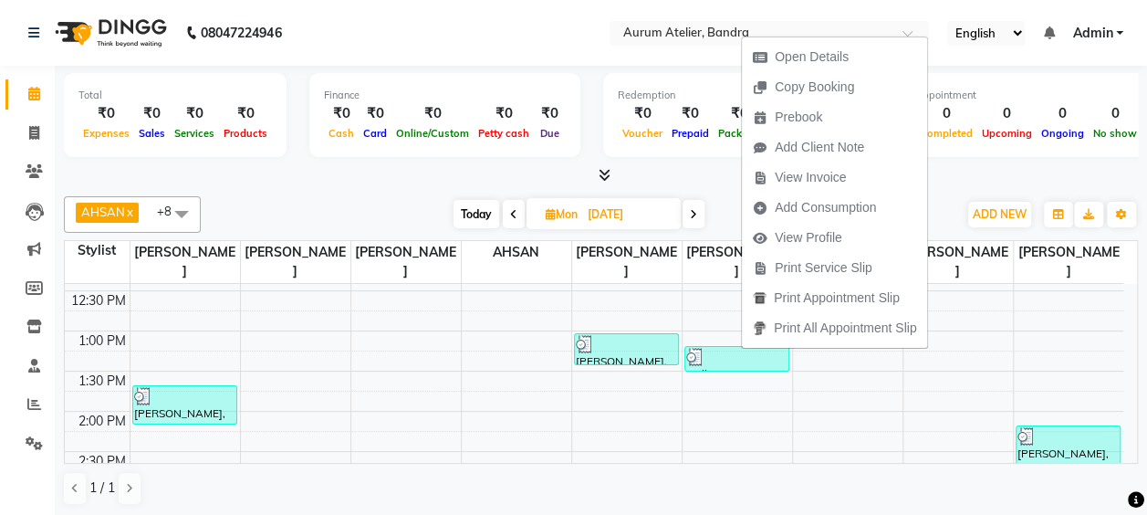
click at [460, 18] on nav "08047224946 Select Location × Aurum Atelier, Bandra English ENGLISH Español الع…" at bounding box center [573, 33] width 1147 height 66
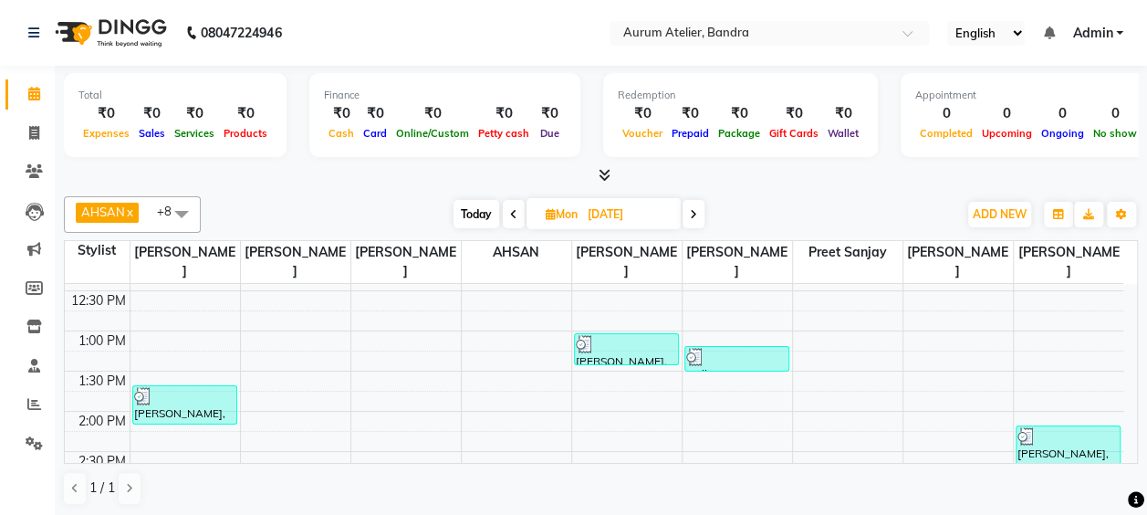
click at [593, 217] on input "[DATE]" at bounding box center [627, 214] width 91 height 27
select select "9"
select select "2025"
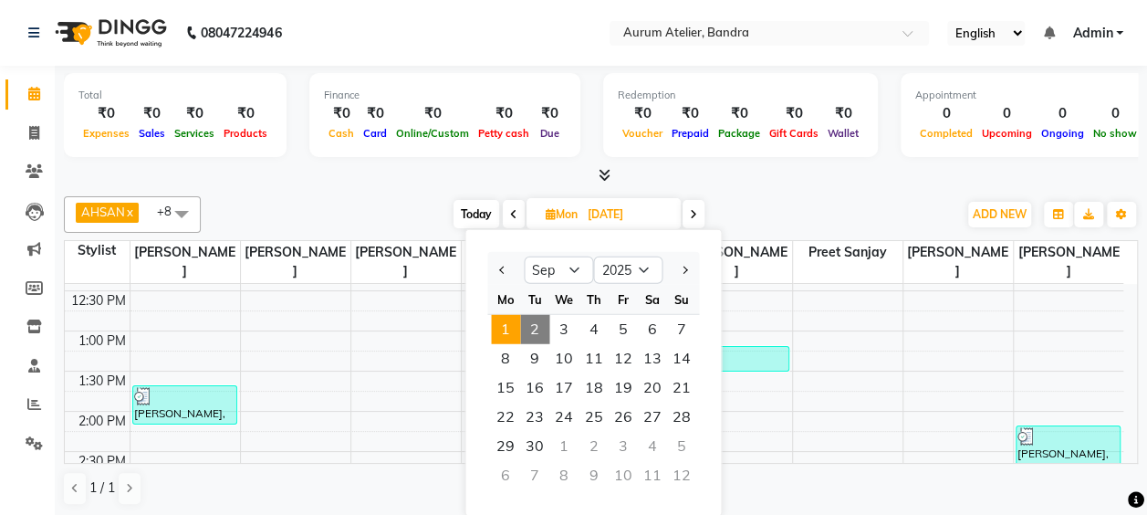
click at [268, 211] on div "[DATE] [DATE] Jan Feb Mar Apr May Jun [DATE] Aug Sep Oct Nov [DATE] 2016 2017 2…" at bounding box center [579, 214] width 738 height 27
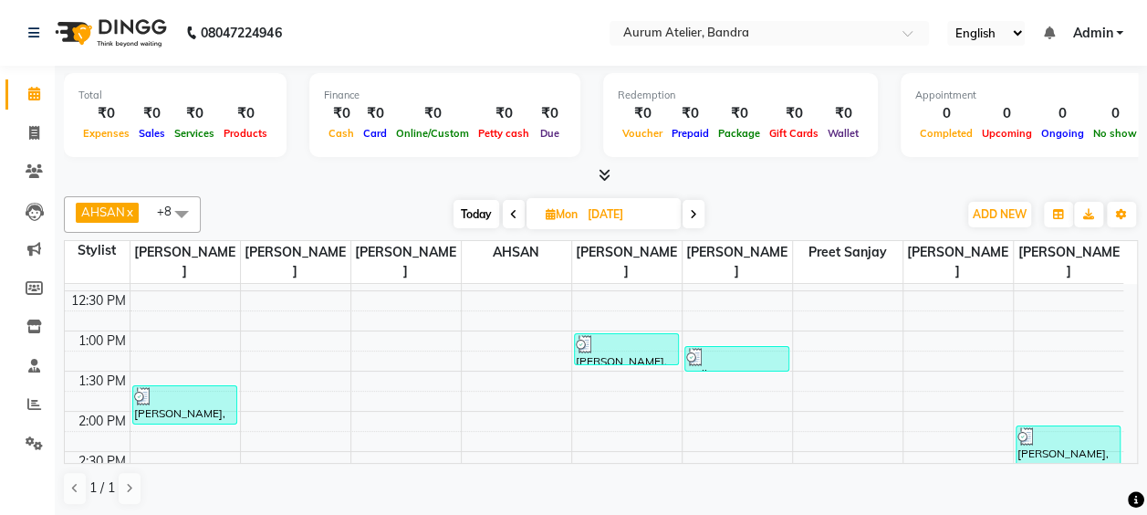
click at [507, 217] on span at bounding box center [514, 214] width 22 height 28
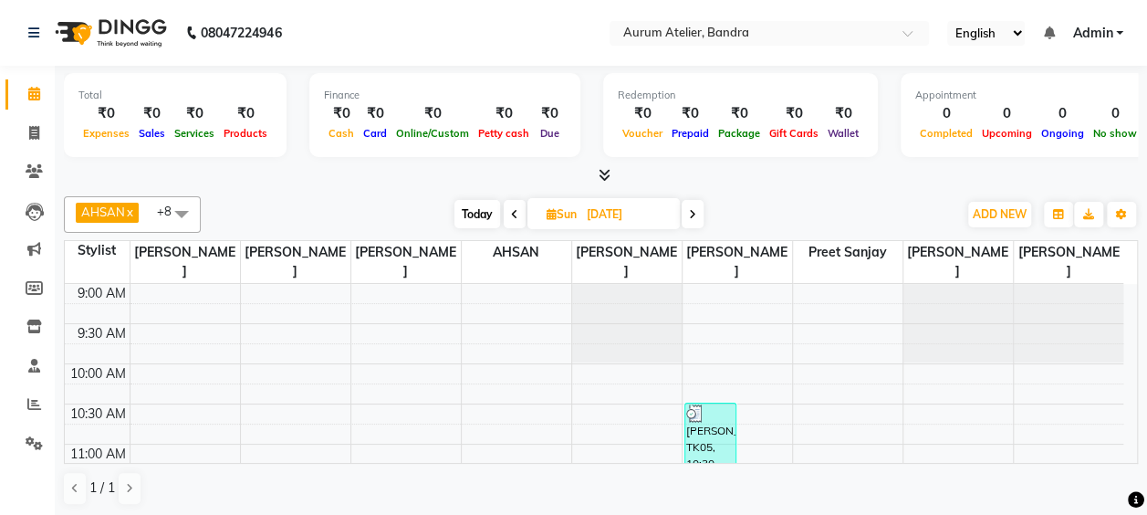
click at [690, 218] on icon at bounding box center [692, 214] width 7 height 11
type input "[DATE]"
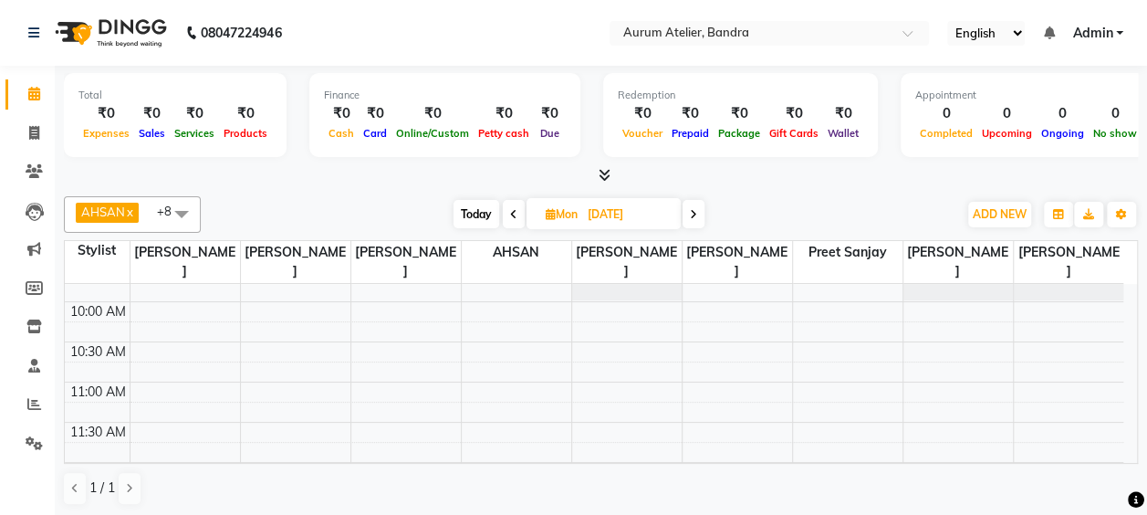
scroll to position [91, 0]
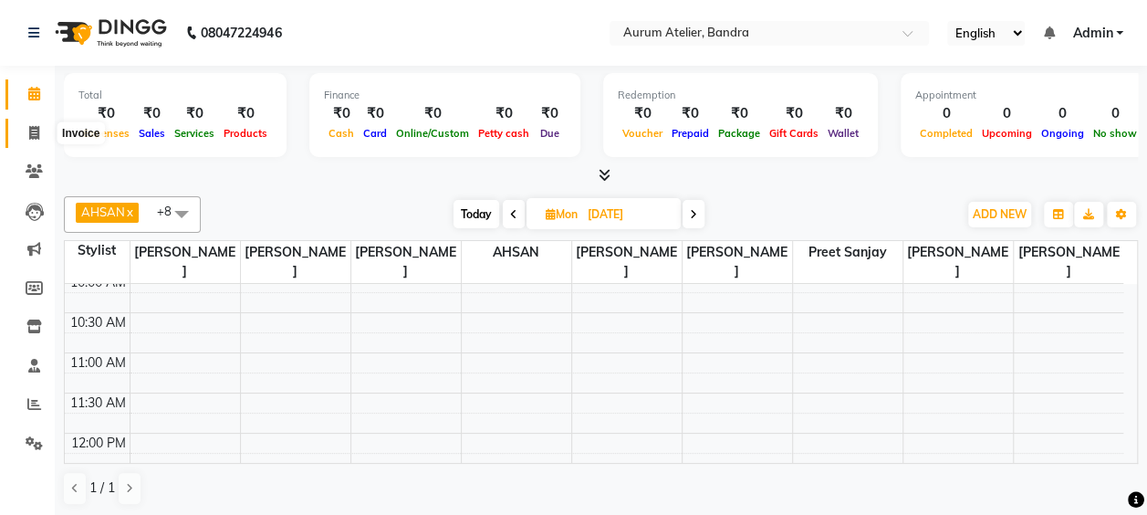
click at [31, 133] on icon at bounding box center [34, 133] width 10 height 14
select select "service"
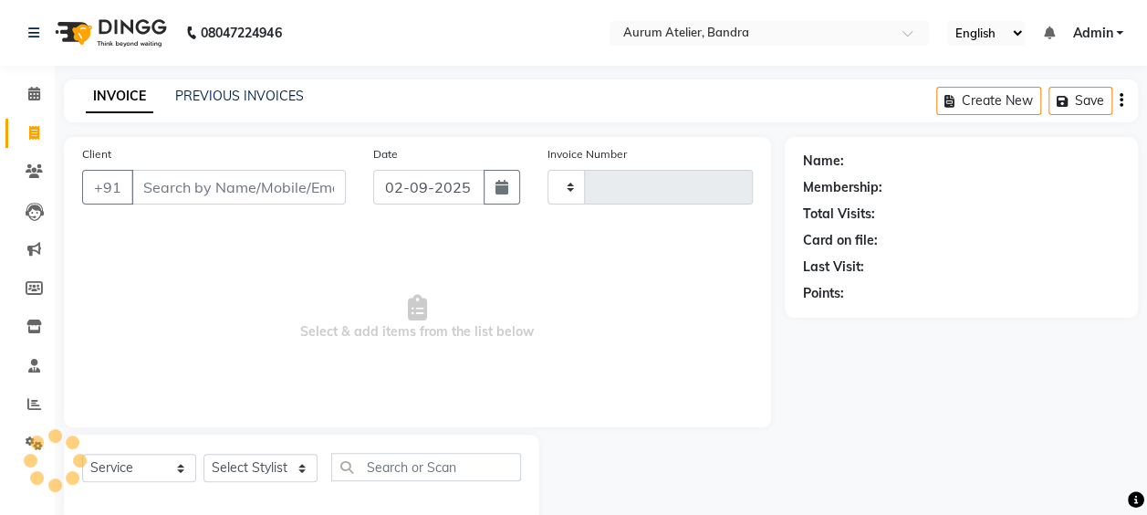
type input "0589"
select select "7410"
click at [206, 96] on link "PREVIOUS INVOICES" at bounding box center [239, 96] width 129 height 16
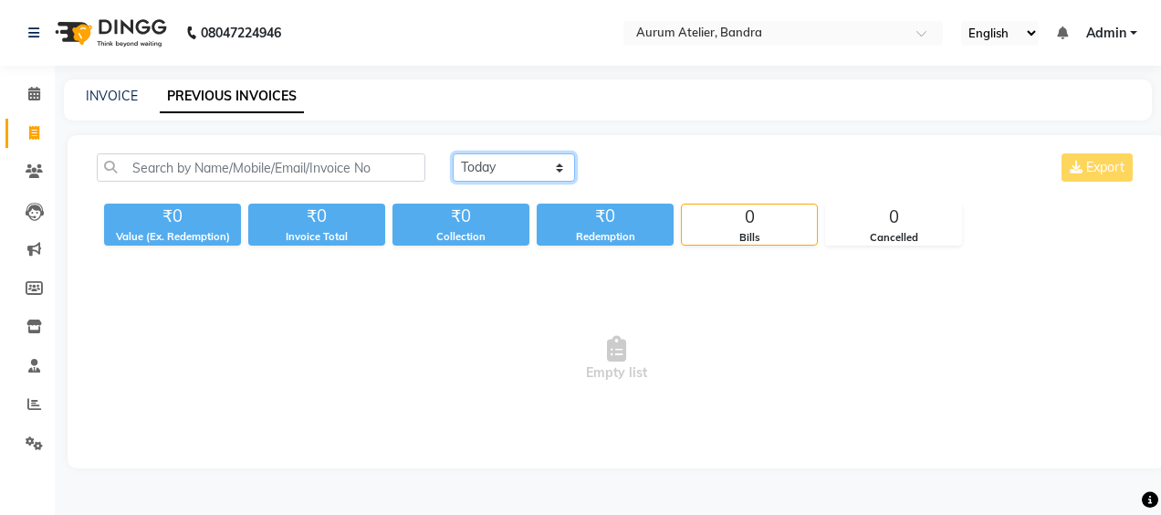
click at [500, 167] on select "[DATE] [DATE] Custom Range" at bounding box center [514, 167] width 122 height 28
select select "[DATE]"
click at [453, 153] on select "[DATE] [DATE] Custom Range" at bounding box center [514, 167] width 122 height 28
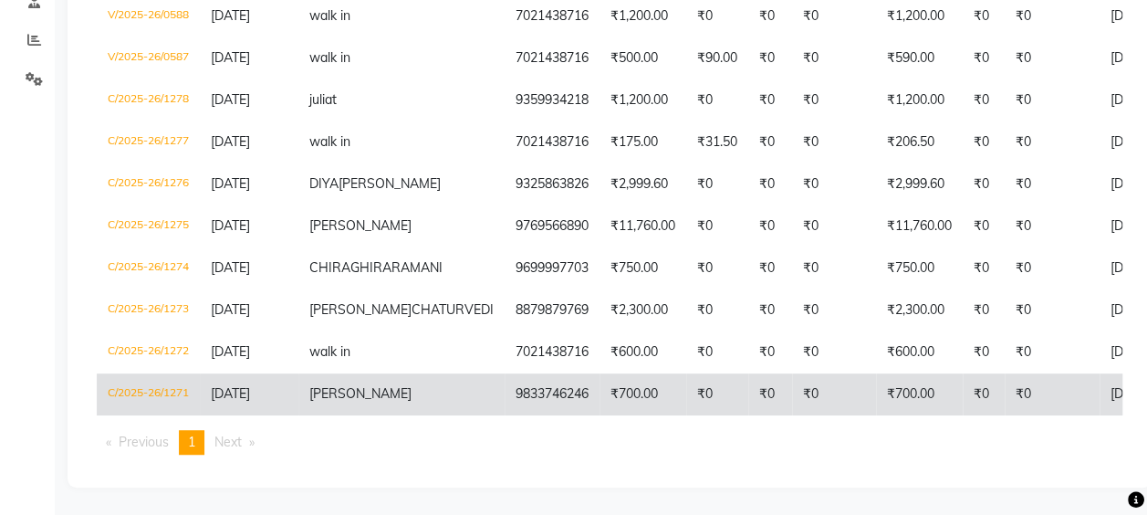
scroll to position [429, 0]
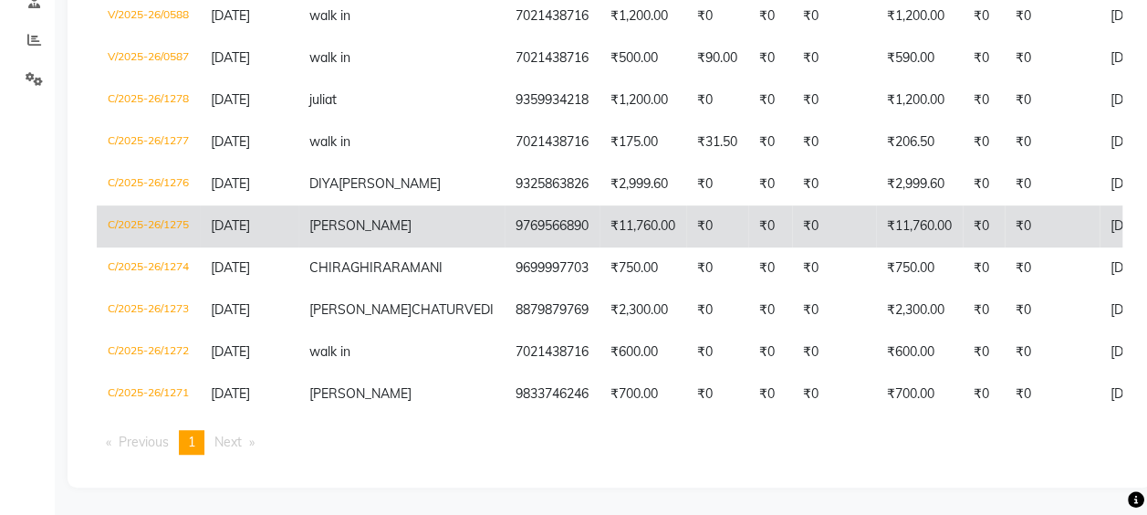
click at [358, 217] on span "[PERSON_NAME]" at bounding box center [360, 225] width 102 height 16
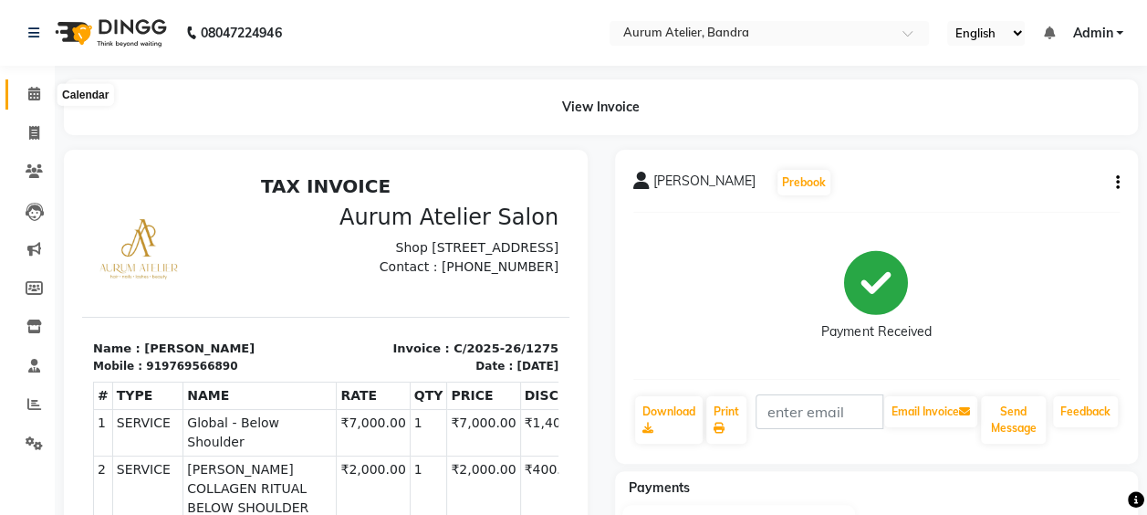
click at [26, 92] on span at bounding box center [34, 94] width 32 height 21
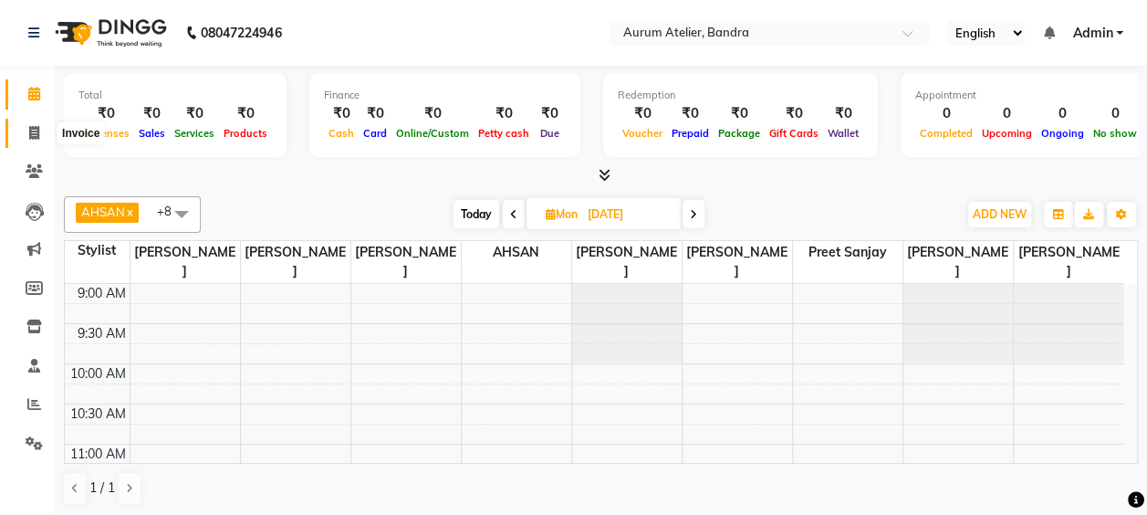
click at [31, 135] on icon at bounding box center [34, 133] width 10 height 14
select select "service"
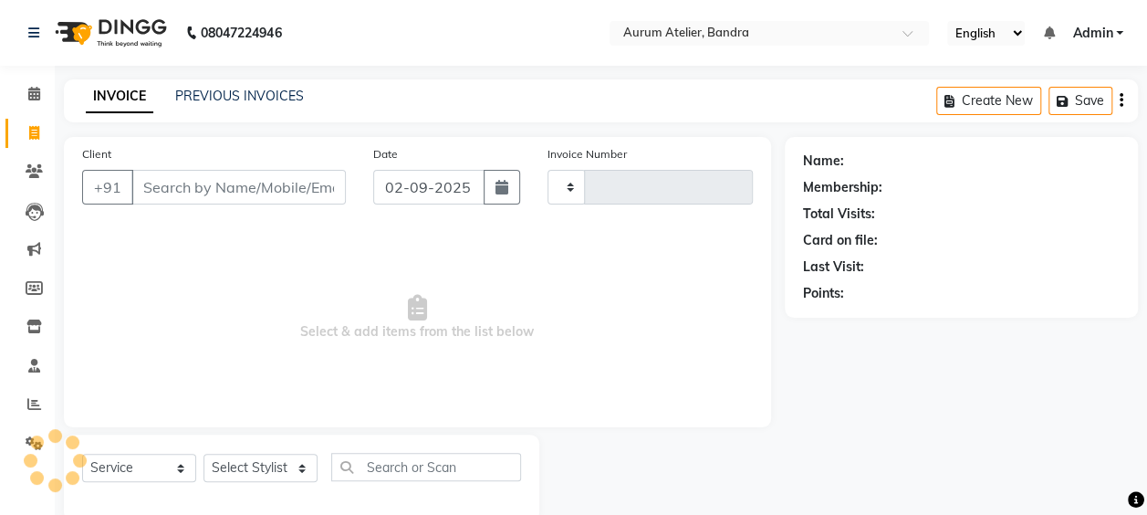
type input "0589"
select select "7410"
click at [217, 100] on link "PREVIOUS INVOICES" at bounding box center [239, 96] width 129 height 16
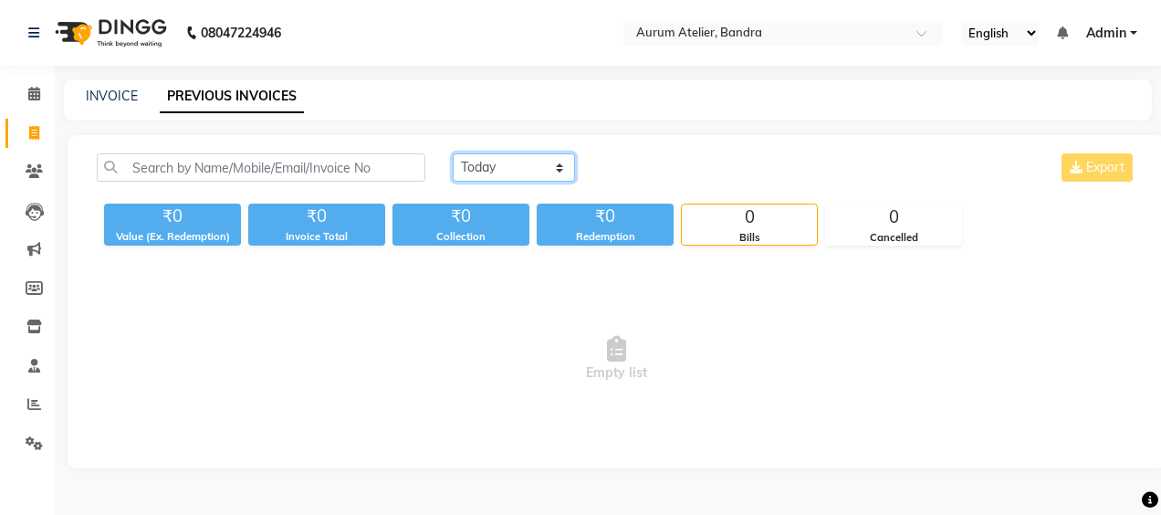
click at [528, 162] on select "[DATE] [DATE] Custom Range" at bounding box center [514, 167] width 122 height 28
select select "[DATE]"
click at [453, 153] on select "[DATE] [DATE] Custom Range" at bounding box center [514, 167] width 122 height 28
